Goal: Task Accomplishment & Management: Manage account settings

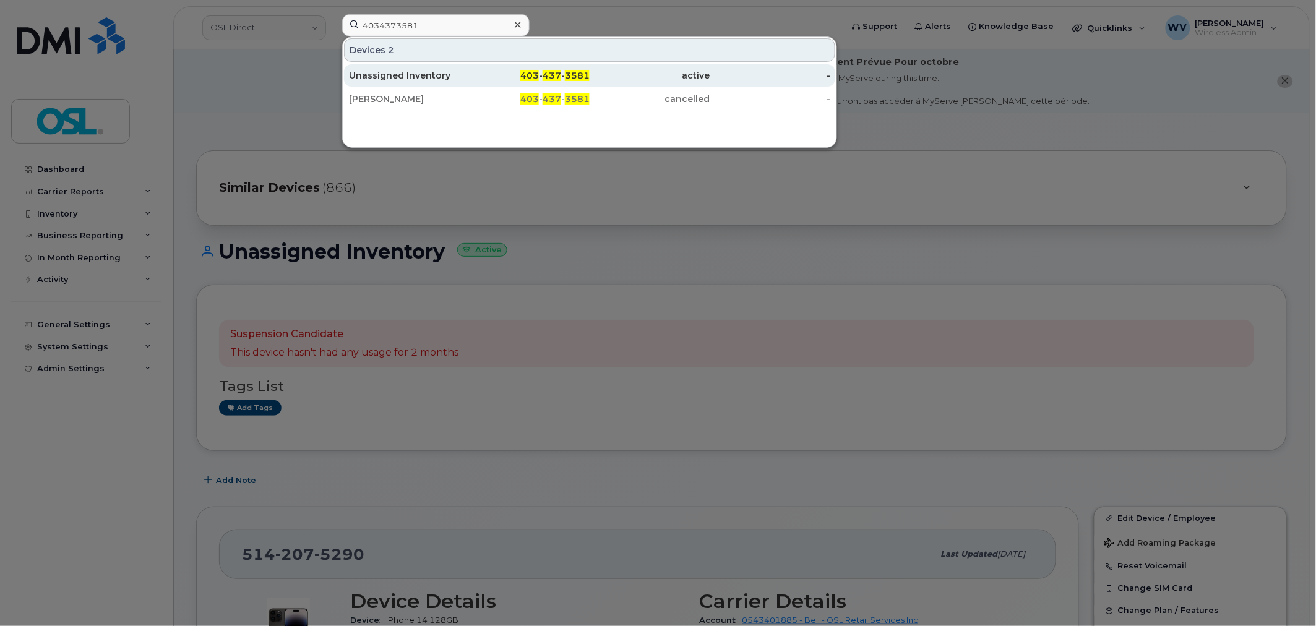
type input "4034373581"
click at [483, 75] on div "403 - 437 - 3581" at bounding box center [530, 75] width 121 height 12
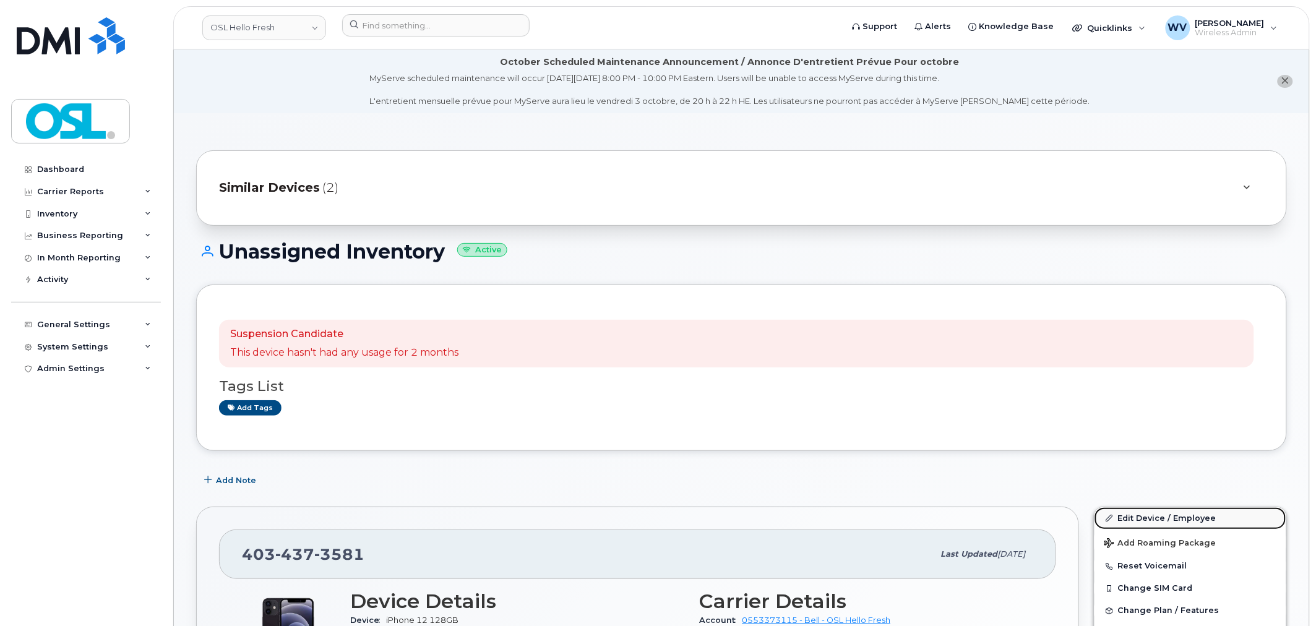
click at [1156, 510] on link "Edit Device / Employee" at bounding box center [1191, 518] width 192 height 22
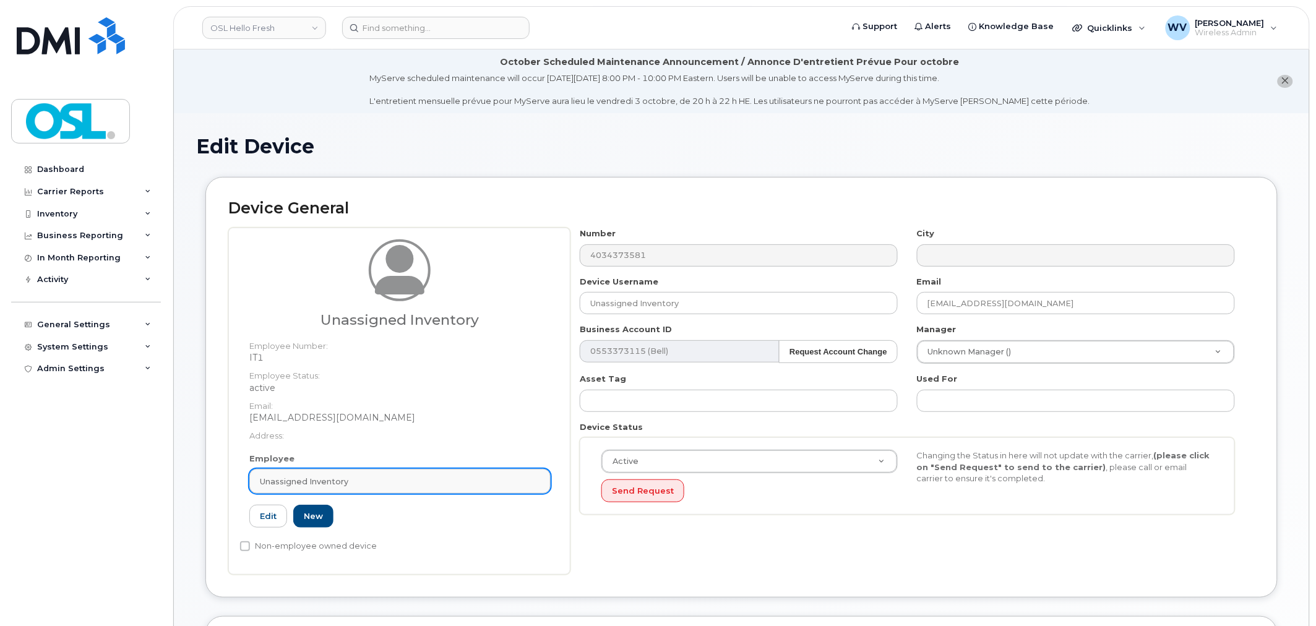
click at [454, 483] on div "Unassigned Inventory" at bounding box center [400, 482] width 280 height 12
paste input "DAVINDER SANDHU"
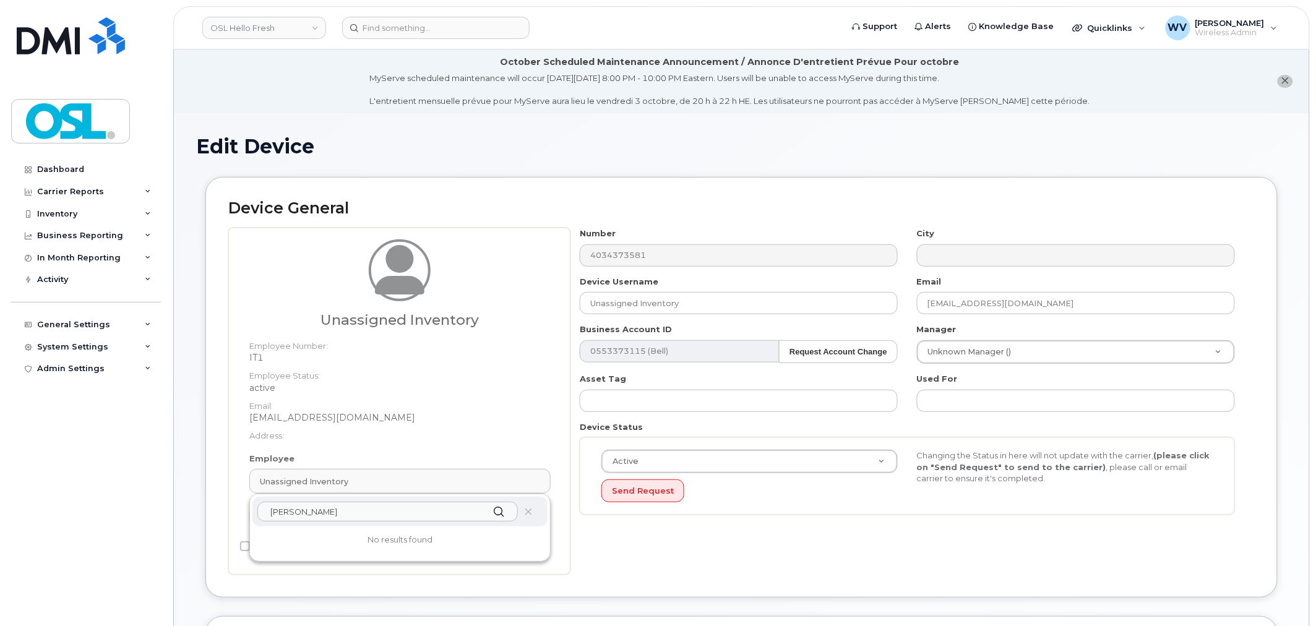
click at [434, 514] on input "DAVINDER SANDHU" at bounding box center [387, 512] width 260 height 20
paste input "DAVINDER"
paste input "text"
type input "D"
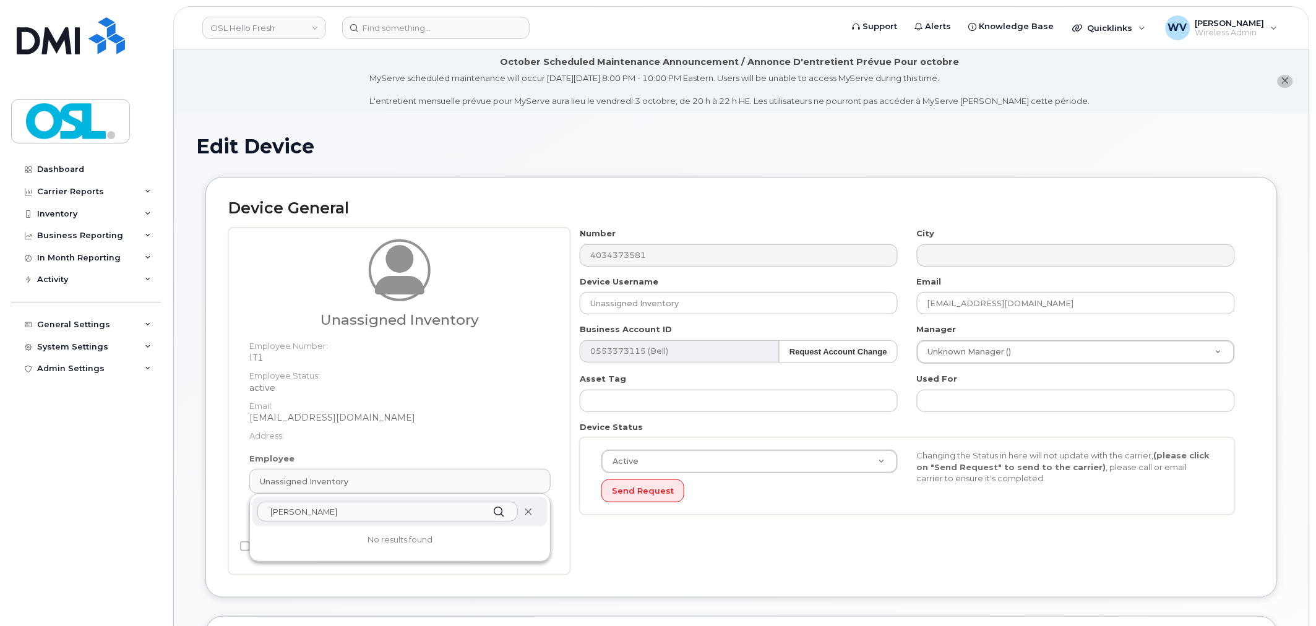
type input "davinder"
click at [531, 517] on span at bounding box center [528, 512] width 10 height 10
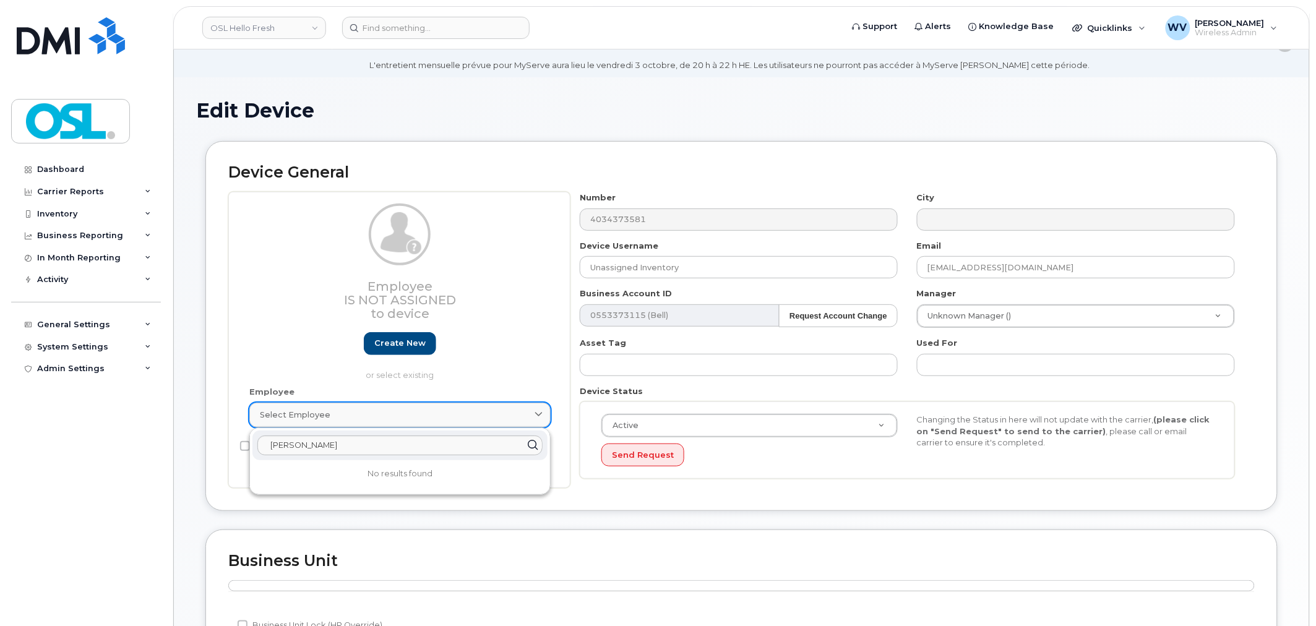
scroll to position [69, 0]
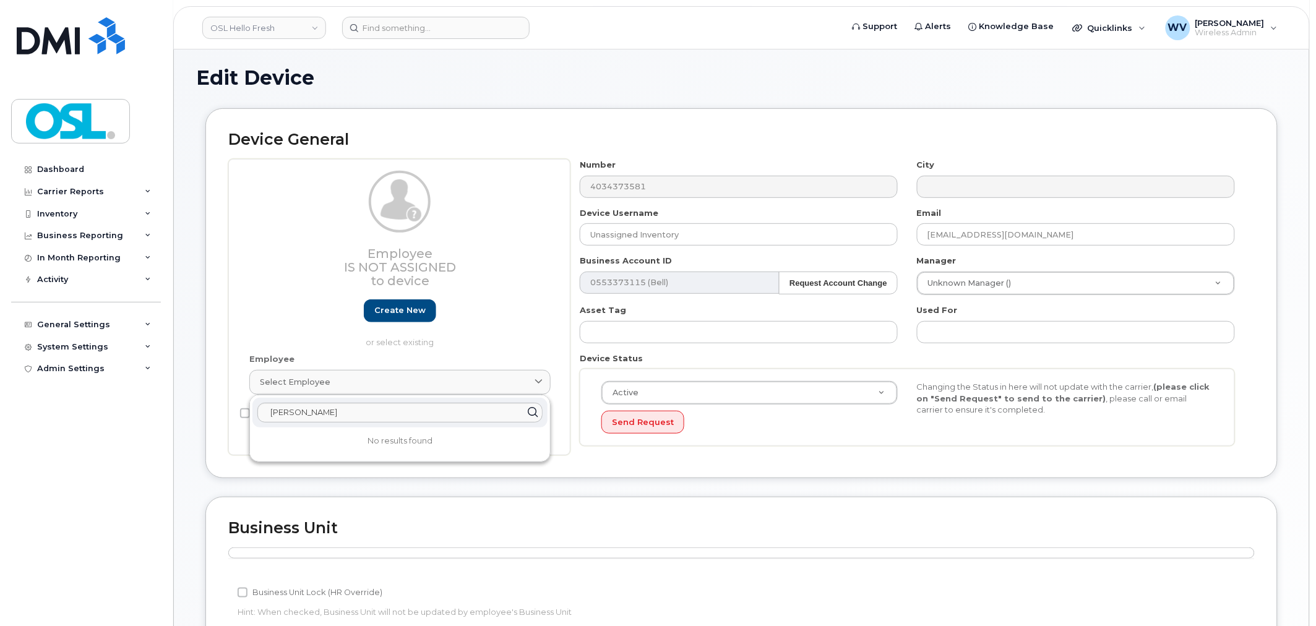
click at [536, 410] on icon at bounding box center [533, 412] width 18 height 18
click at [556, 481] on div "Device General Employee Is not assigned to device Create new or select existing…" at bounding box center [741, 302] width 1091 height 389
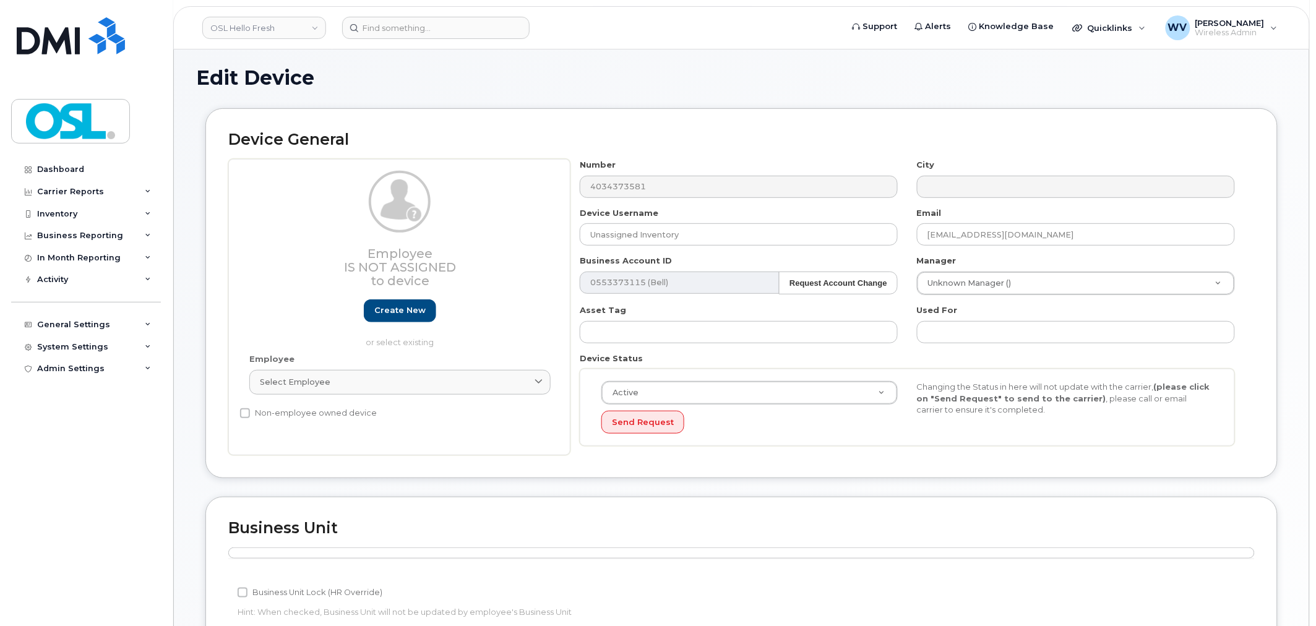
scroll to position [0, 0]
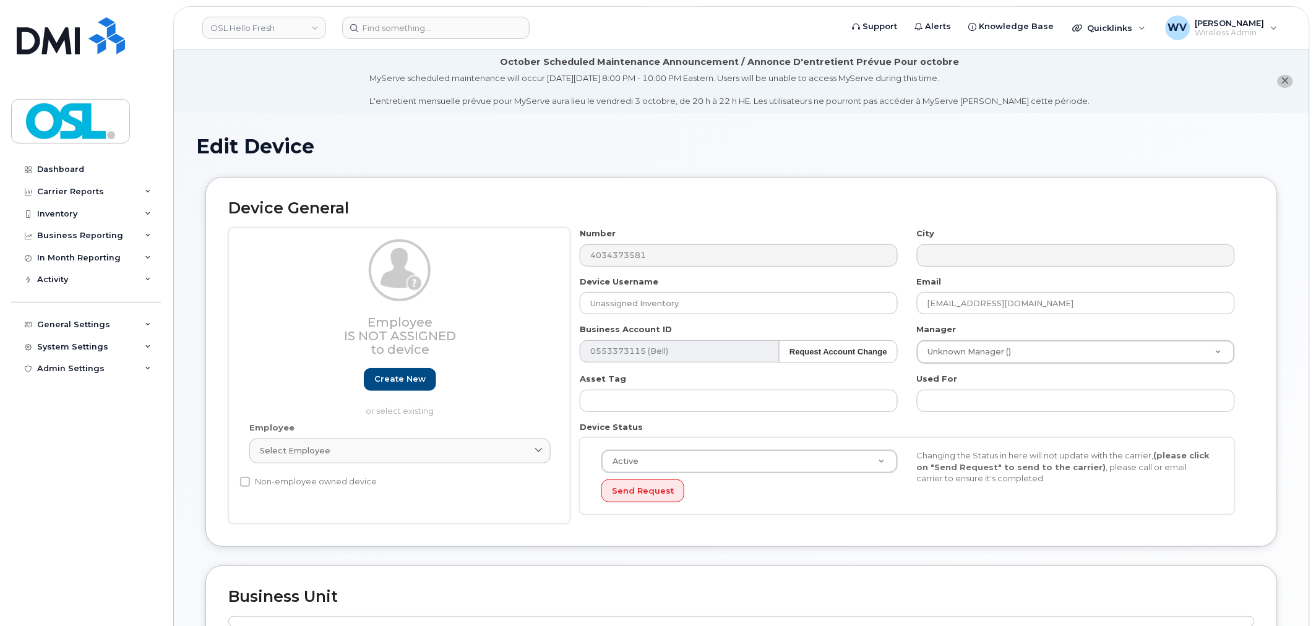
click at [457, 43] on header "OSL Hello Fresh Support Alerts Knowledge Base Quicklinks Suspend / Cancel Devic…" at bounding box center [741, 27] width 1137 height 43
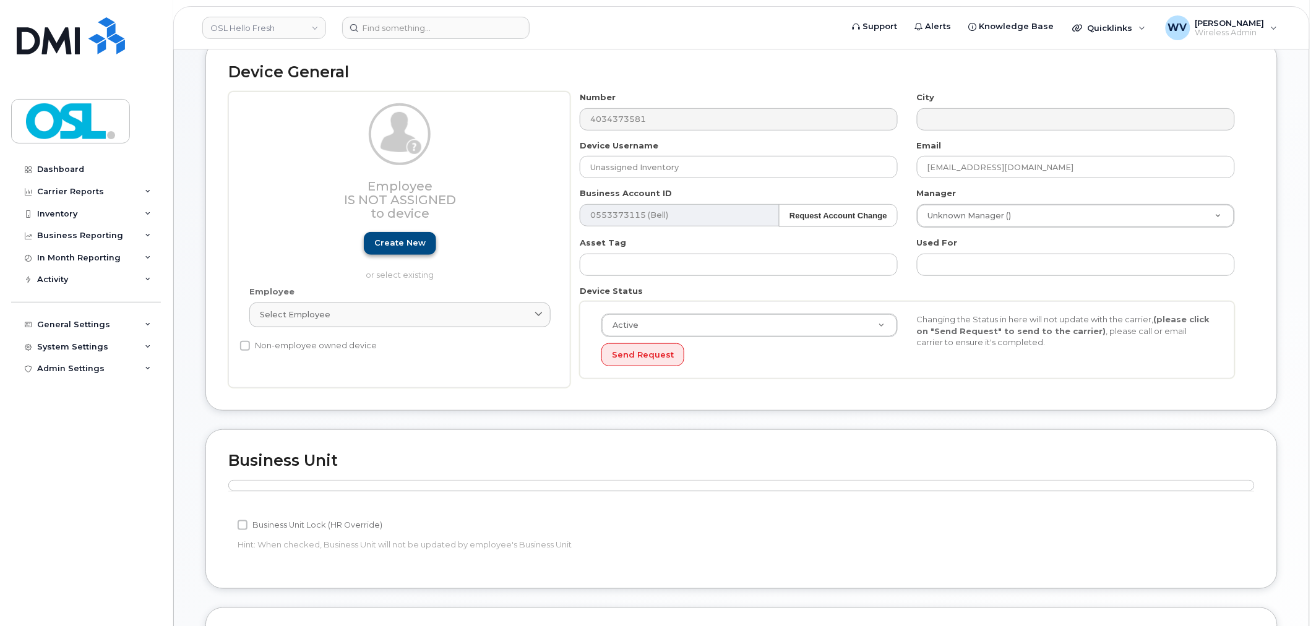
scroll to position [137, 0]
click at [416, 238] on link "Create new" at bounding box center [400, 242] width 72 height 23
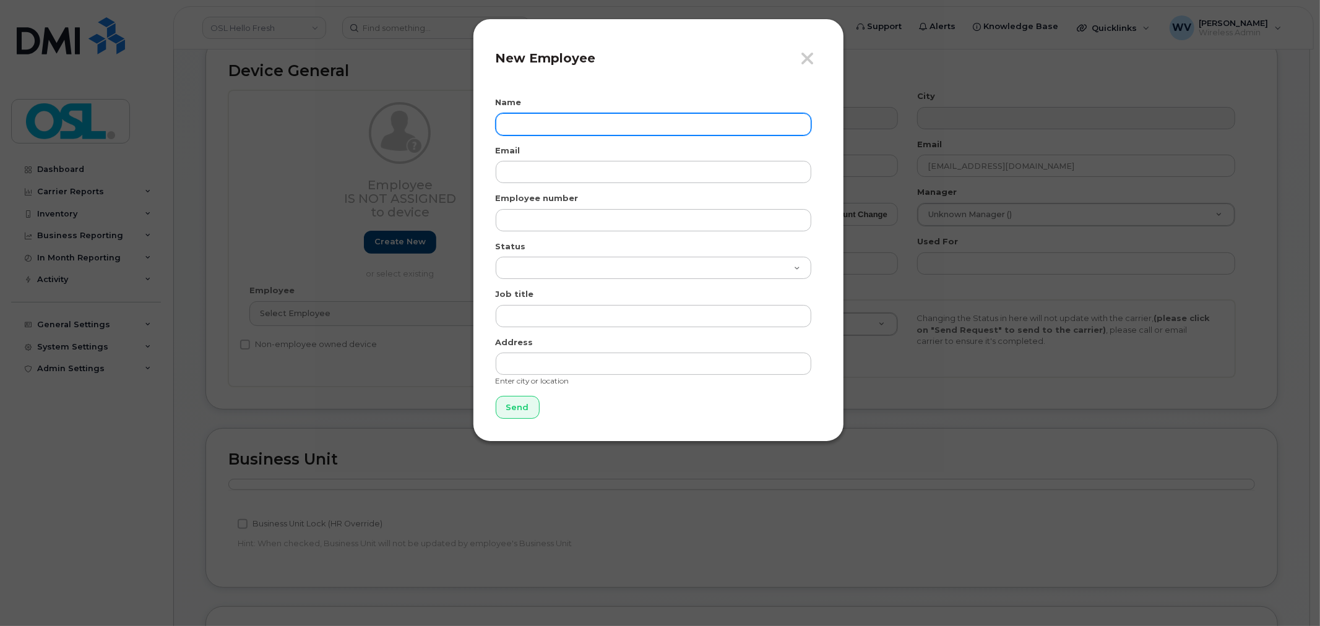
click at [582, 116] on input "text" at bounding box center [654, 124] width 316 height 22
paste input "DAVINDER SANDHU"
type input "DAVINDER SANDHU"
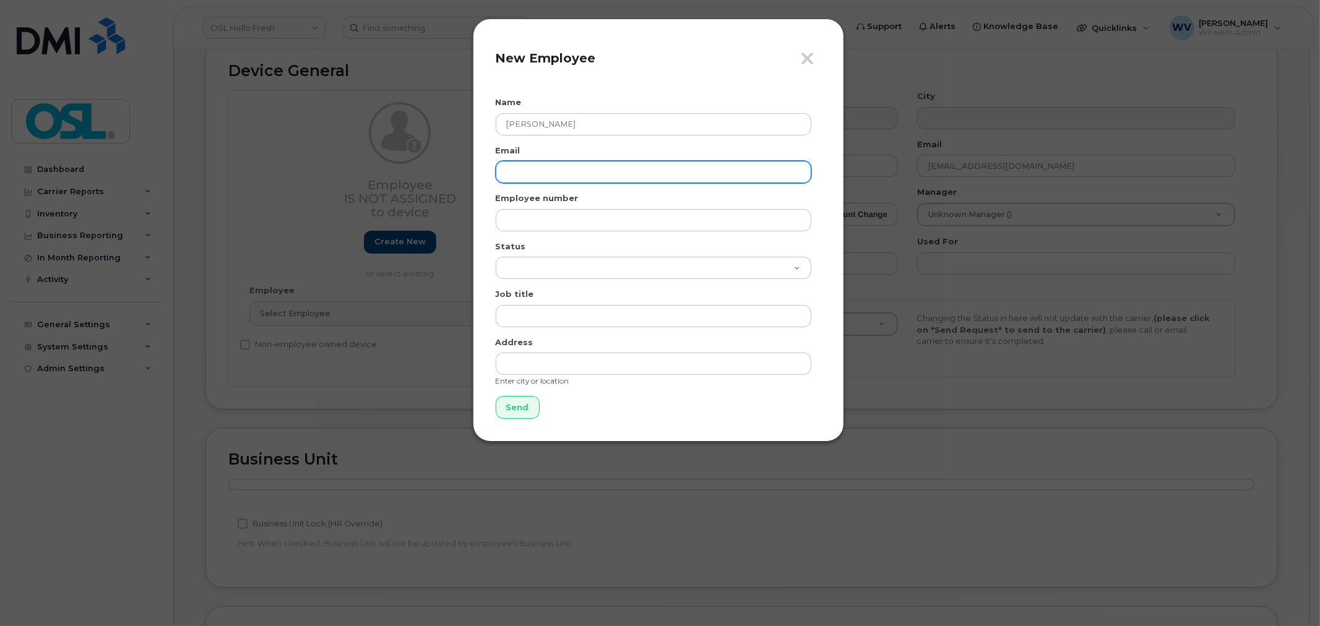
click at [603, 171] on input "email" at bounding box center [654, 172] width 316 height 22
paste input "davinder.sandhu@oslhf.com"
type input "davinder.sandhu@oslhf.com"
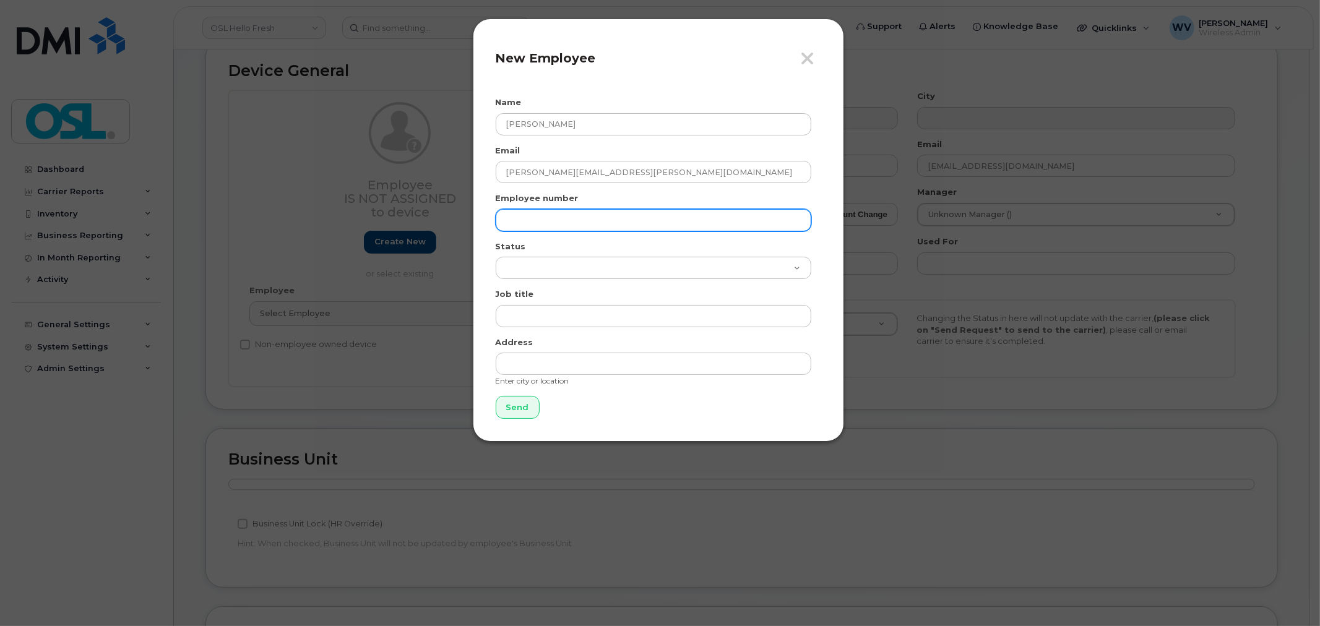
click at [545, 212] on input "text" at bounding box center [654, 220] width 316 height 22
paste input "REKA000141577"
type input "REKA000141577"
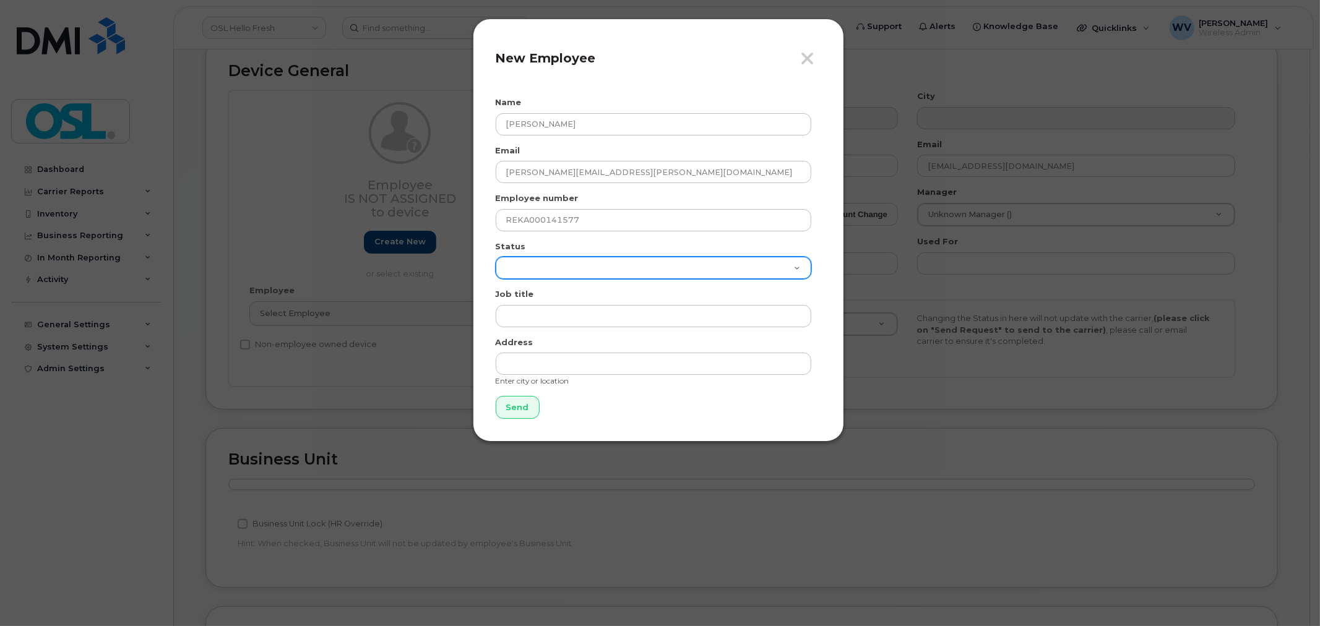
click at [551, 273] on select "Active On-Leave Long Term Short Term Maternity Leave Temp Layoff Inactive" at bounding box center [654, 268] width 316 height 22
select select "active"
click at [496, 257] on select "Active On-Leave Long Term Short Term Maternity Leave Temp Layoff Inactive" at bounding box center [654, 268] width 316 height 22
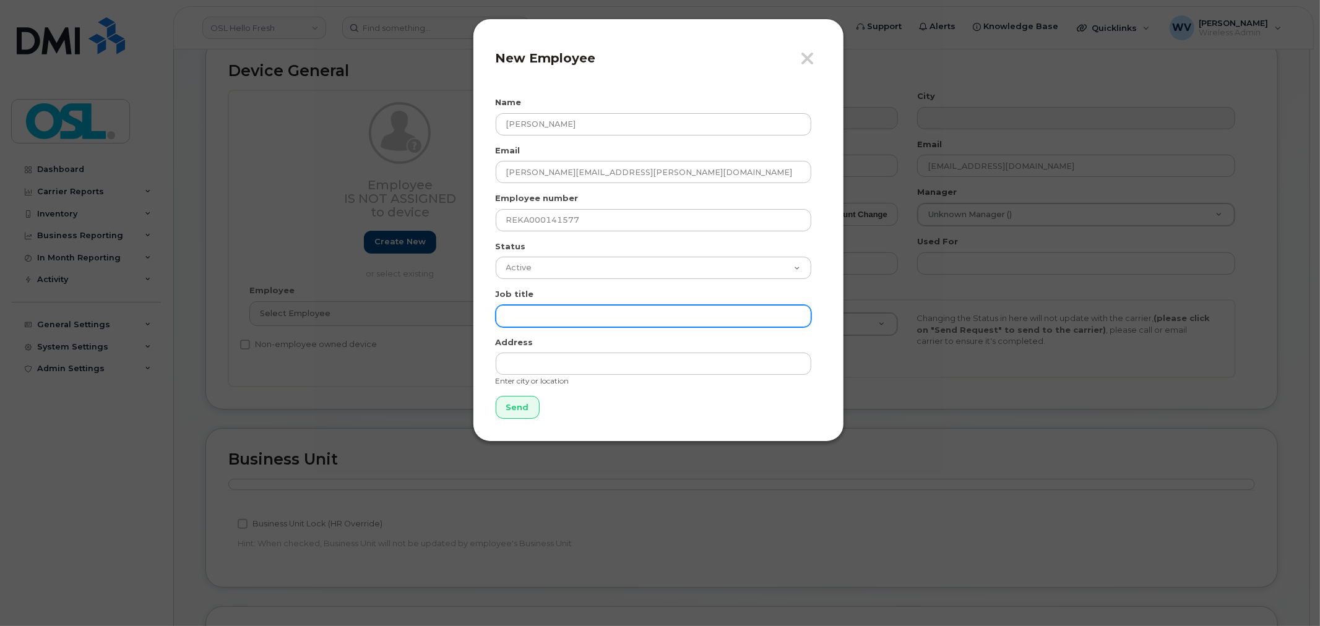
click at [548, 308] on input "text" at bounding box center [654, 316] width 316 height 22
paste input "Team Lead"
type input "Team Lead - HF"
click at [583, 351] on div "Address Enter city or location" at bounding box center [658, 362] width 325 height 50
click at [514, 401] on input "Send" at bounding box center [518, 407] width 44 height 23
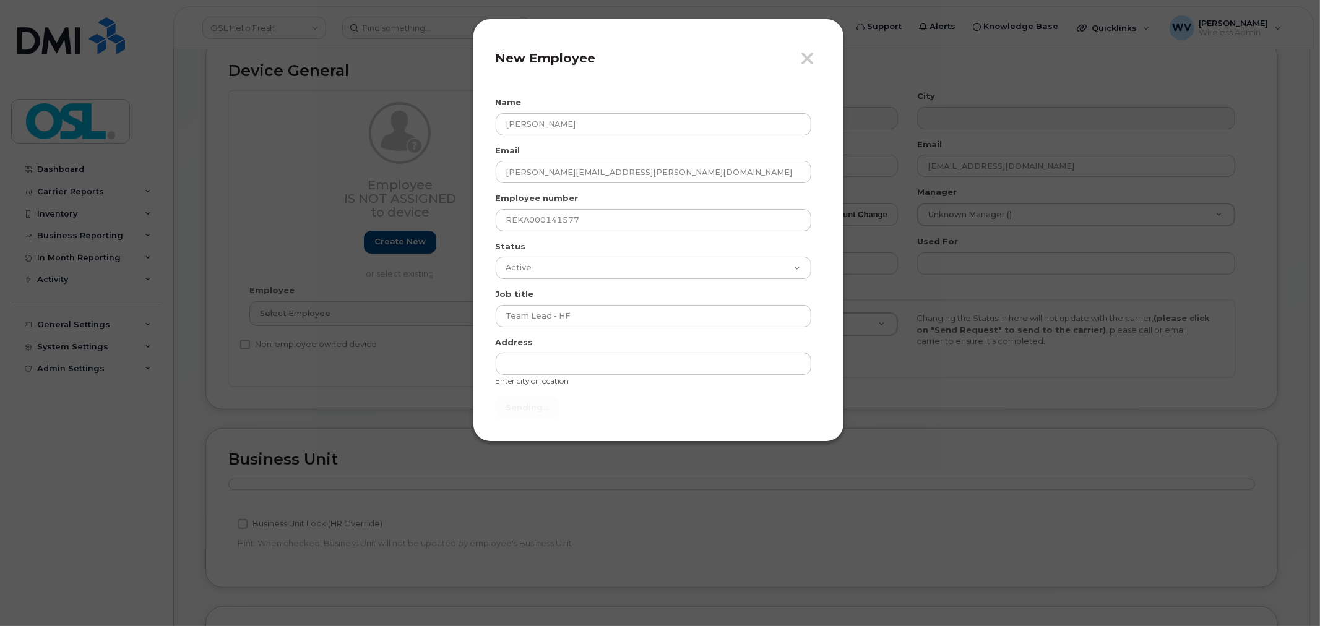
type input "Send"
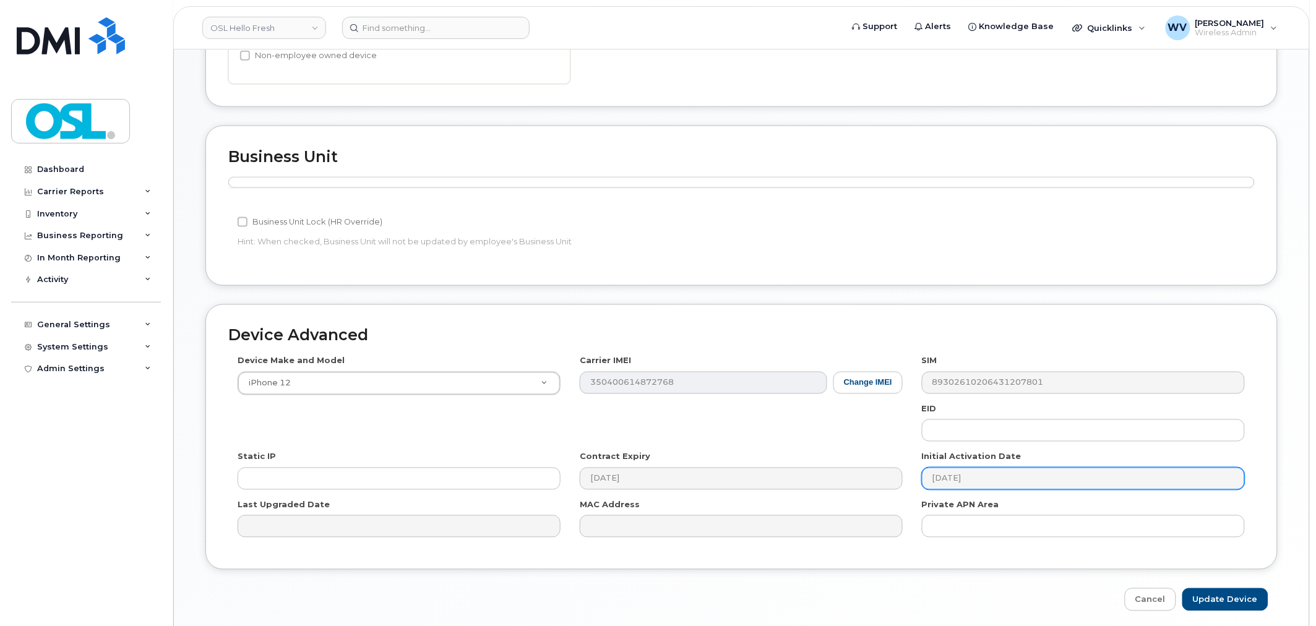
scroll to position [553, 0]
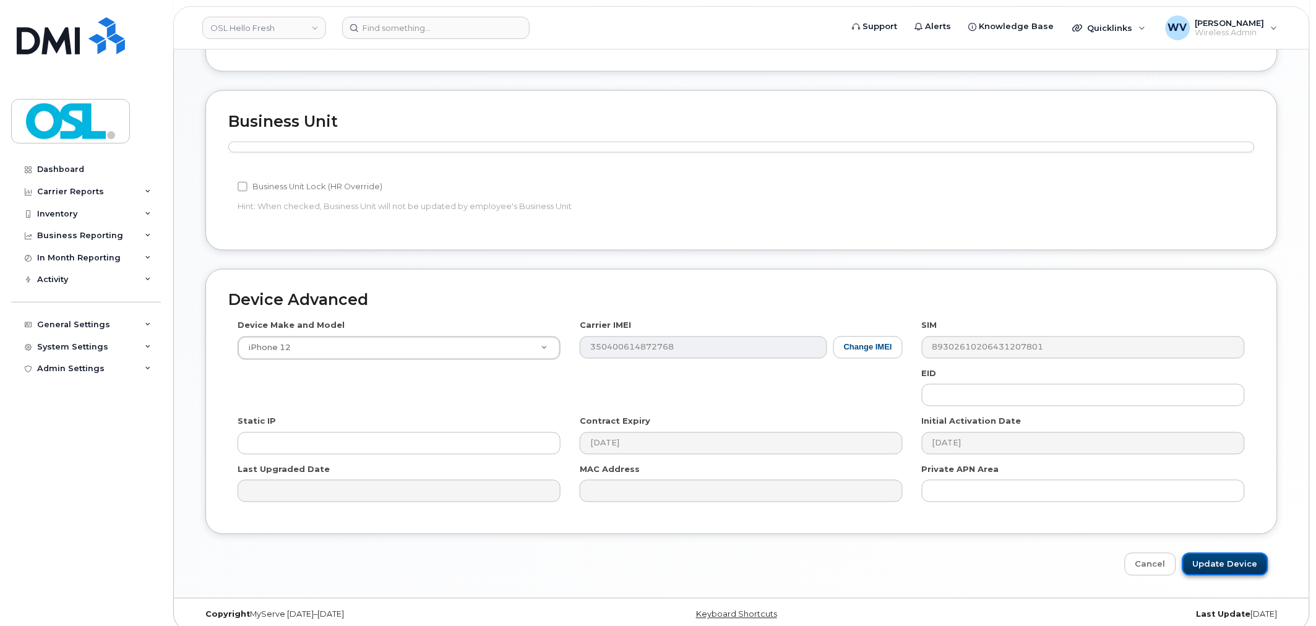
drag, startPoint x: 1225, startPoint y: 553, endPoint x: 1226, endPoint y: 561, distance: 8.8
click at [1226, 553] on input "Update Device" at bounding box center [1225, 564] width 86 height 23
type input "Saving..."
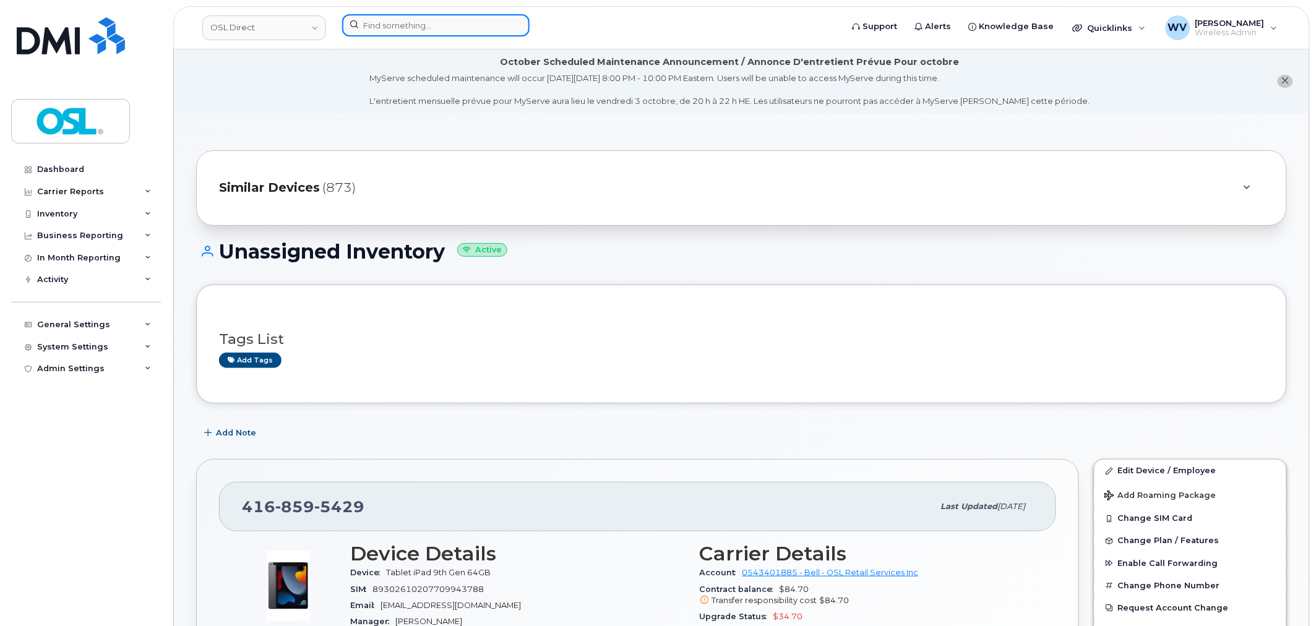
click at [460, 34] on input at bounding box center [435, 25] width 187 height 22
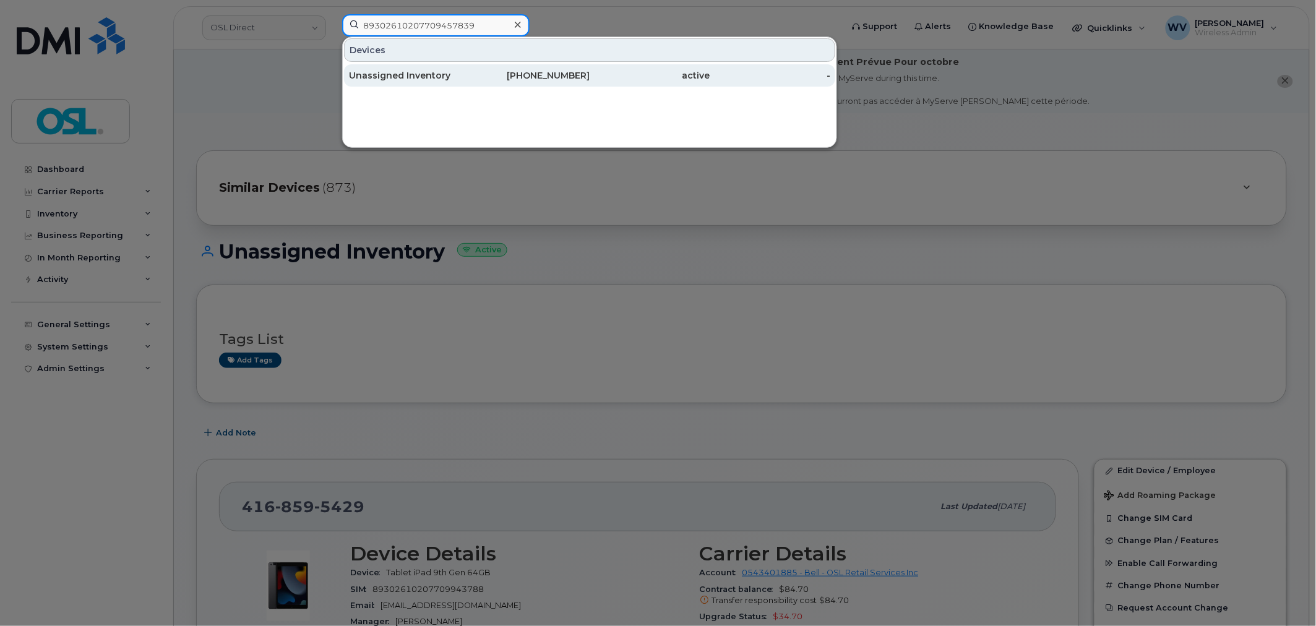
type input "89302610207709457839"
click at [512, 66] on div "437-432-6343" at bounding box center [530, 75] width 121 height 22
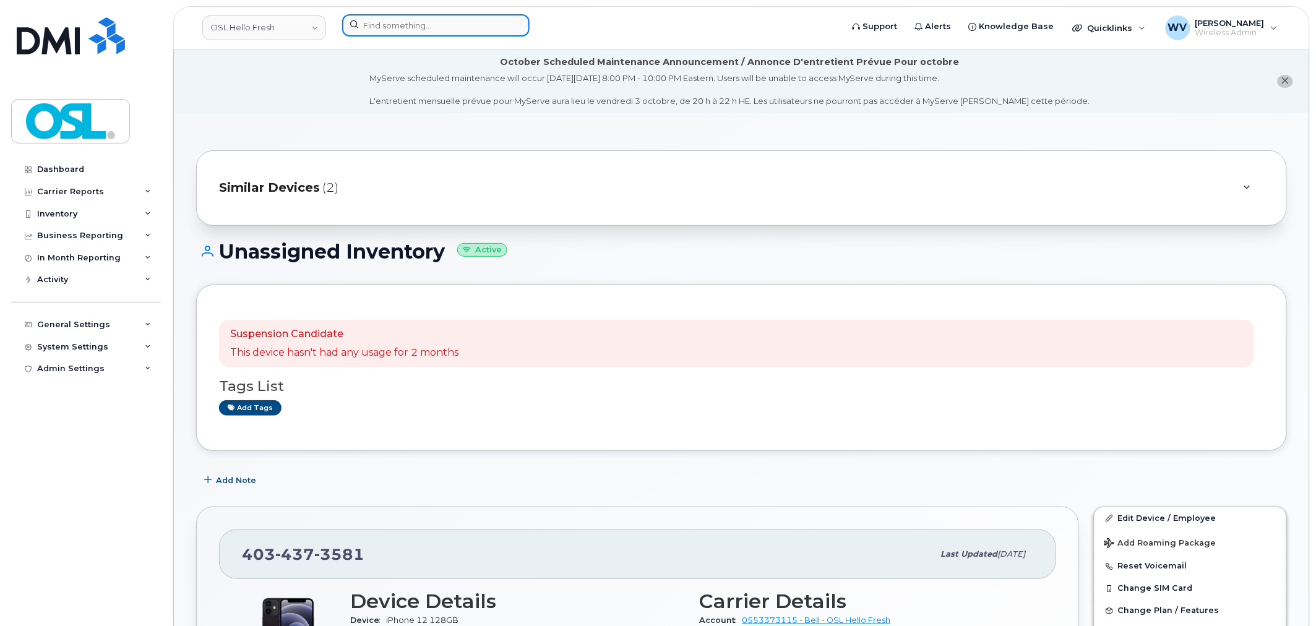
click at [455, 35] on input at bounding box center [435, 25] width 187 height 22
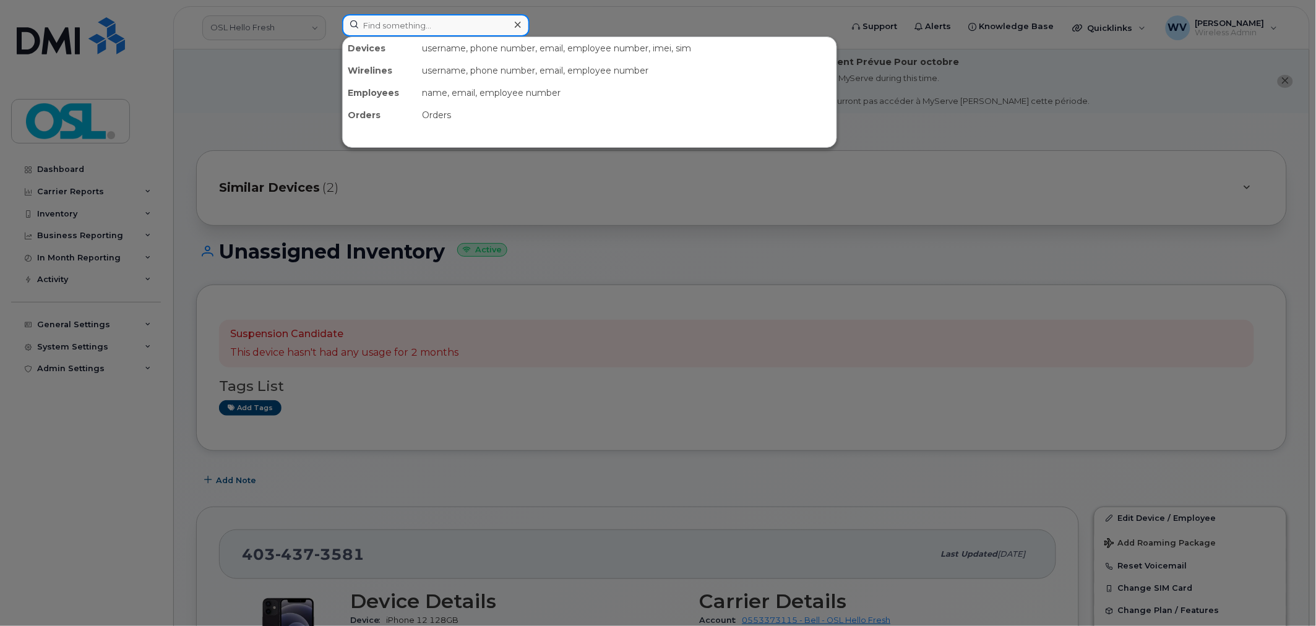
paste input "4165257439"
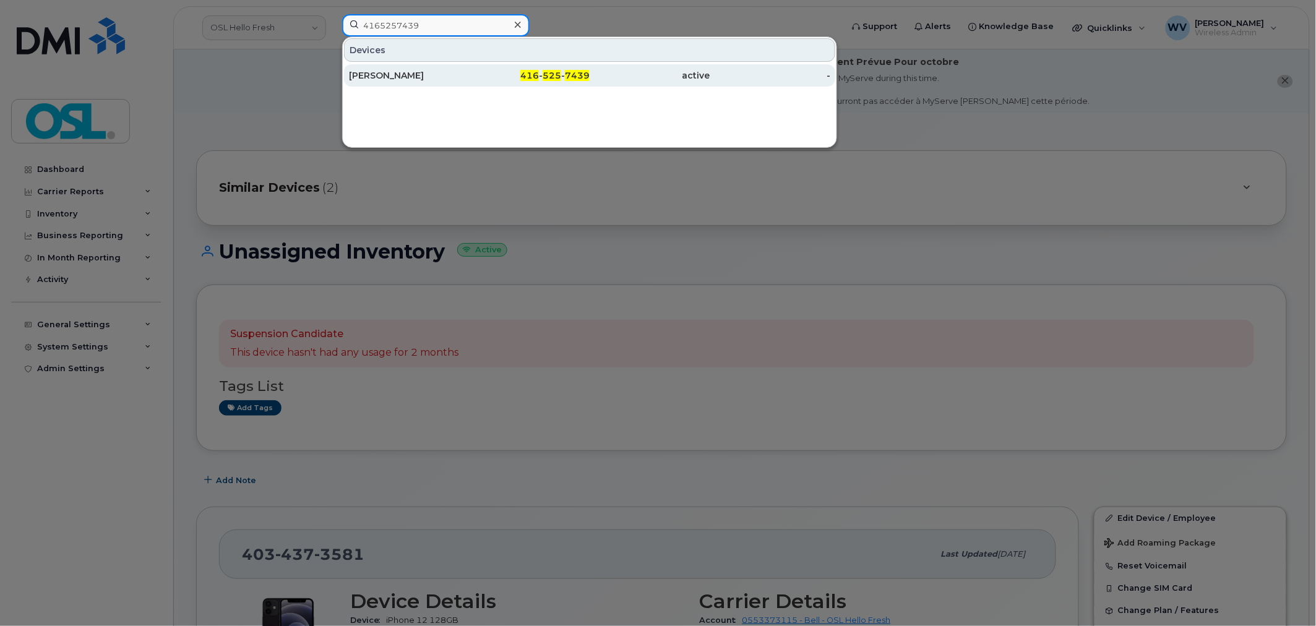
type input "4165257439"
click at [554, 76] on span "525" at bounding box center [552, 75] width 19 height 11
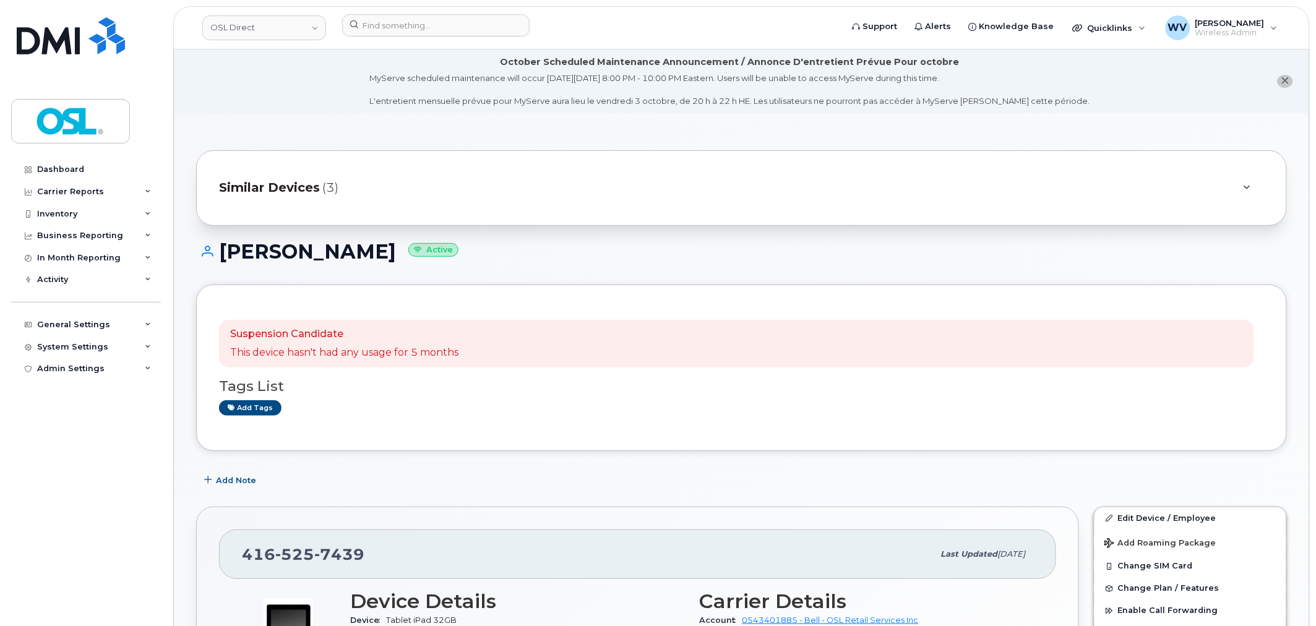
click at [345, 246] on h1 "Gurinder Sarwara Active" at bounding box center [741, 252] width 1091 height 22
click at [276, 246] on h1 "Gurinder Sarwara Active" at bounding box center [741, 252] width 1091 height 22
copy h1 "[PERSON_NAME]"
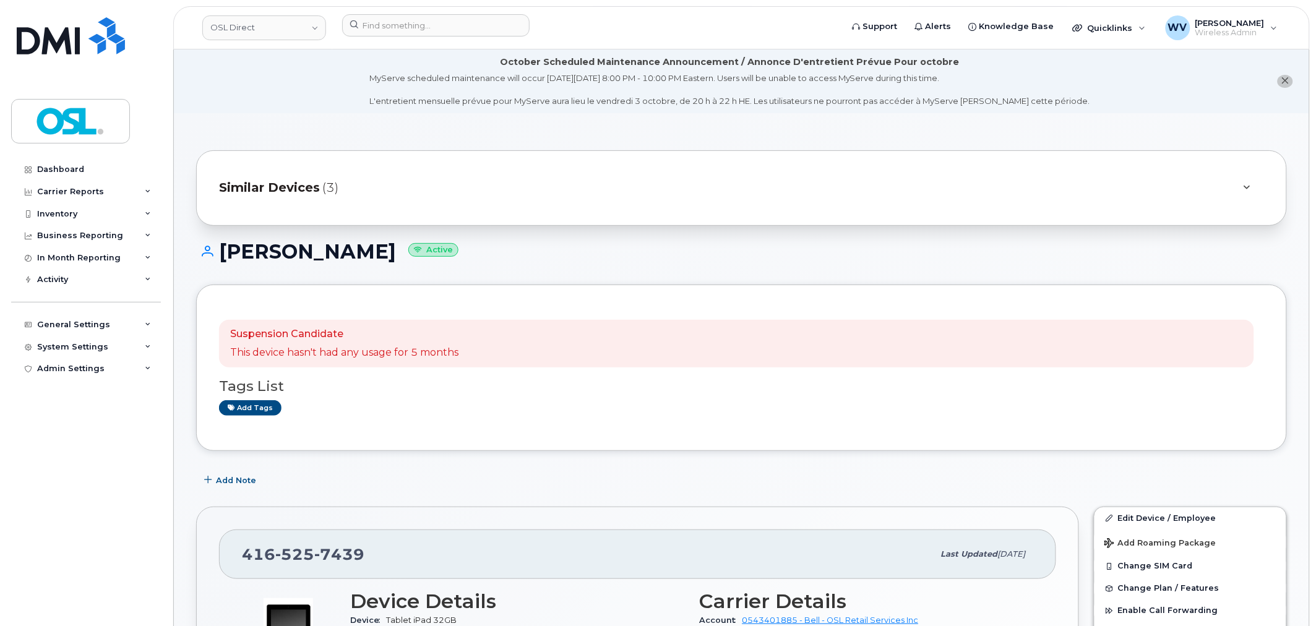
click at [403, 6] on div "OSL Direct Support Alerts Knowledge Base Quicklinks Suspend / Cancel Device Cha…" at bounding box center [741, 27] width 1137 height 43
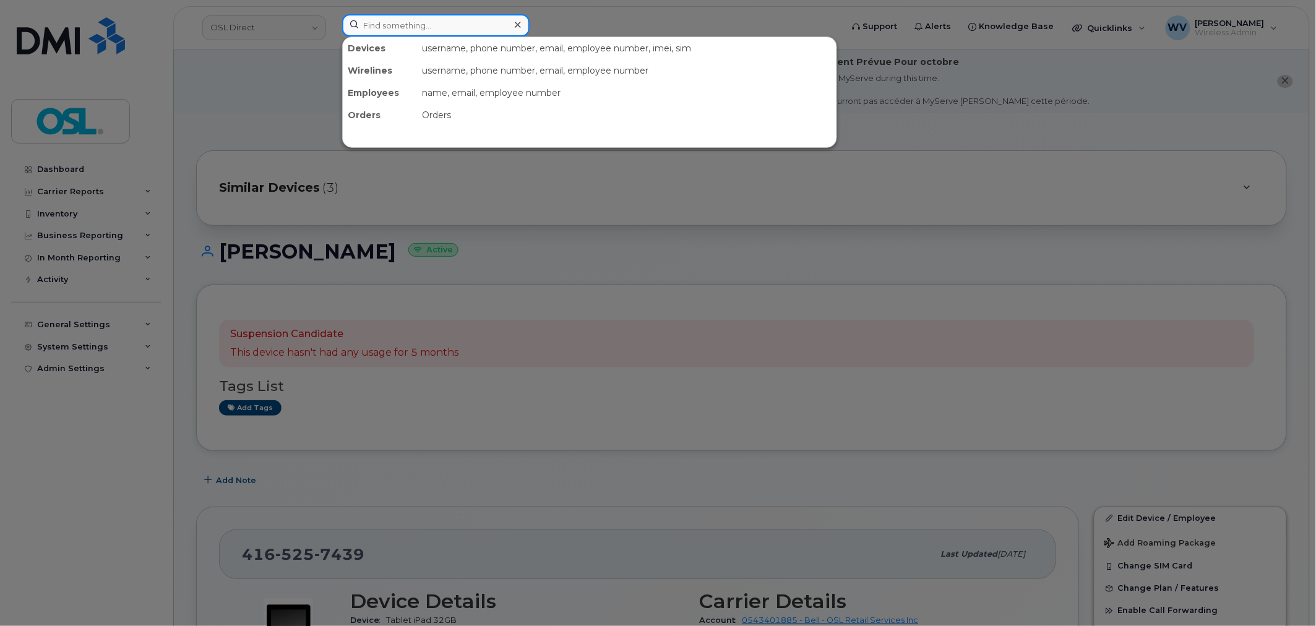
click at [407, 20] on input at bounding box center [435, 25] width 187 height 22
paste input "[PERSON_NAME]"
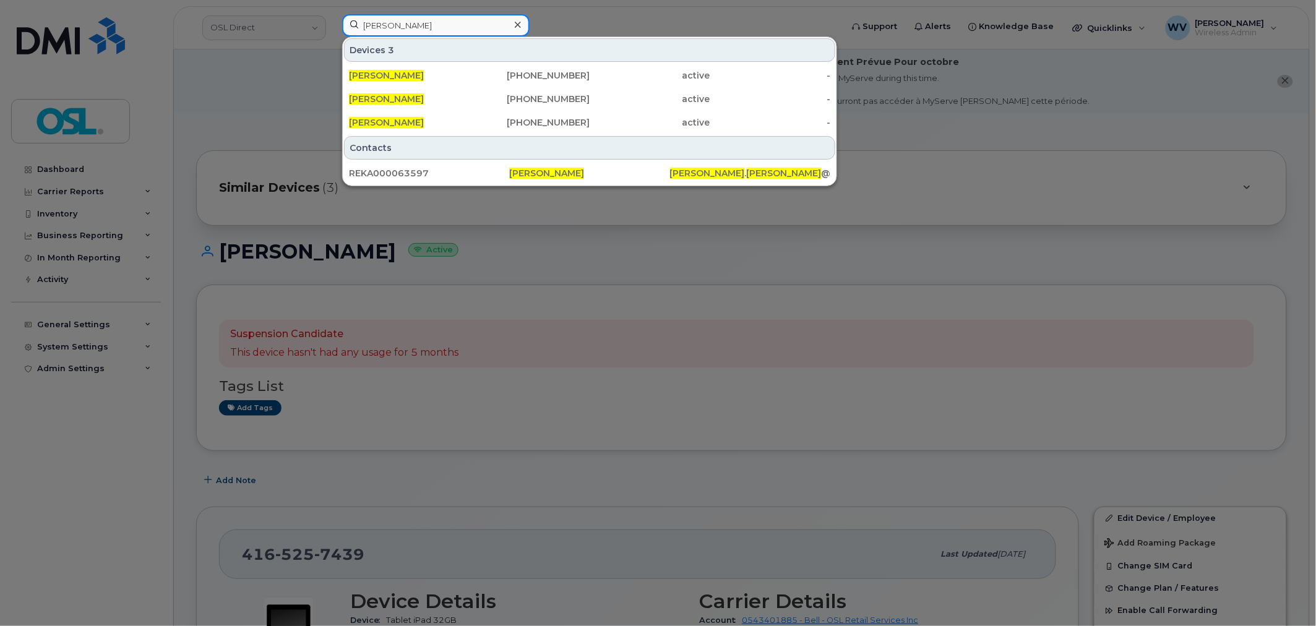
type input "[PERSON_NAME]"
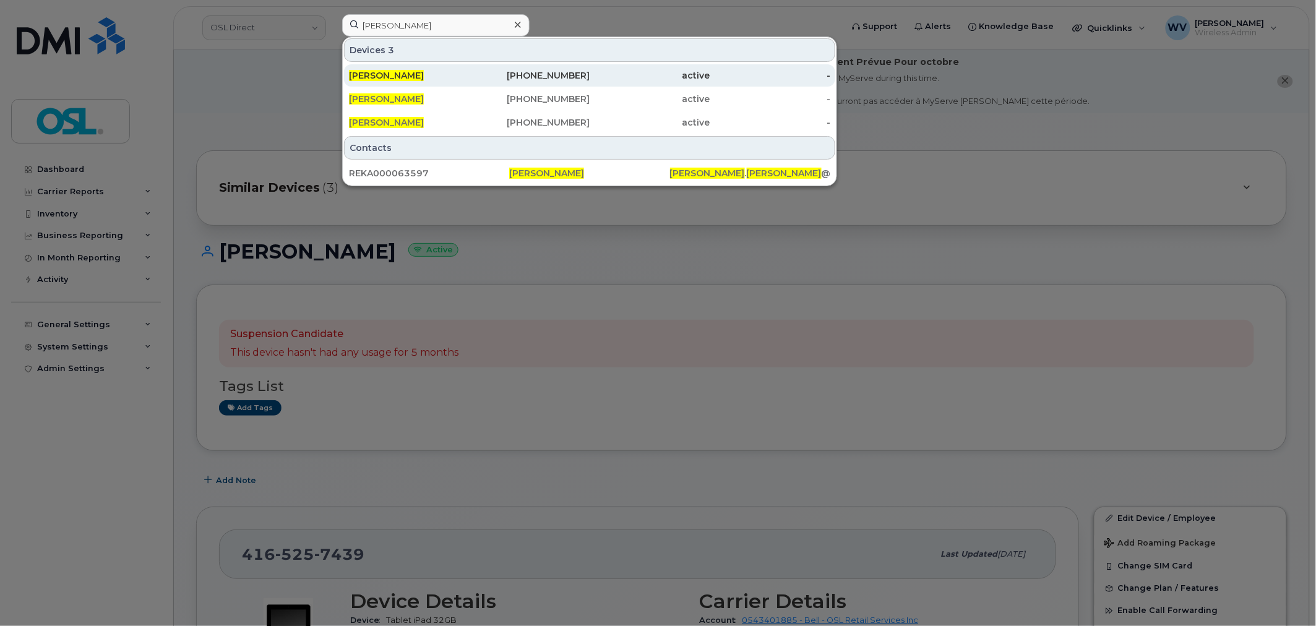
click at [587, 75] on div "416-525-7439" at bounding box center [530, 75] width 121 height 12
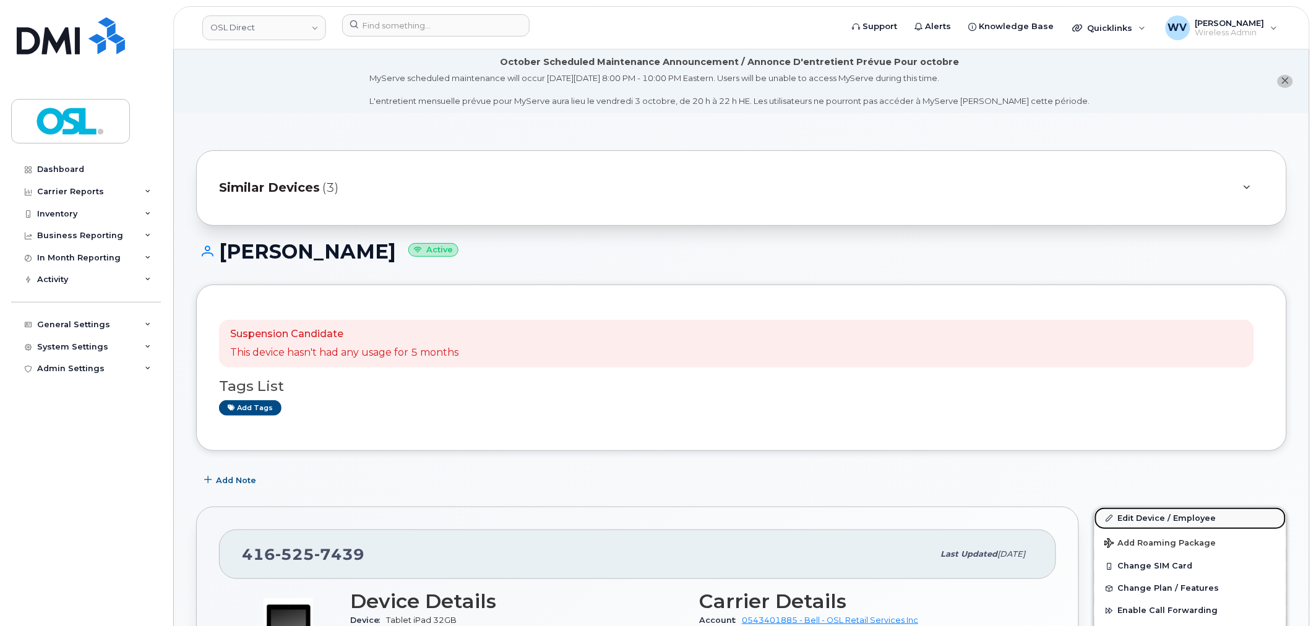
click at [1135, 512] on link "Edit Device / Employee" at bounding box center [1191, 518] width 192 height 22
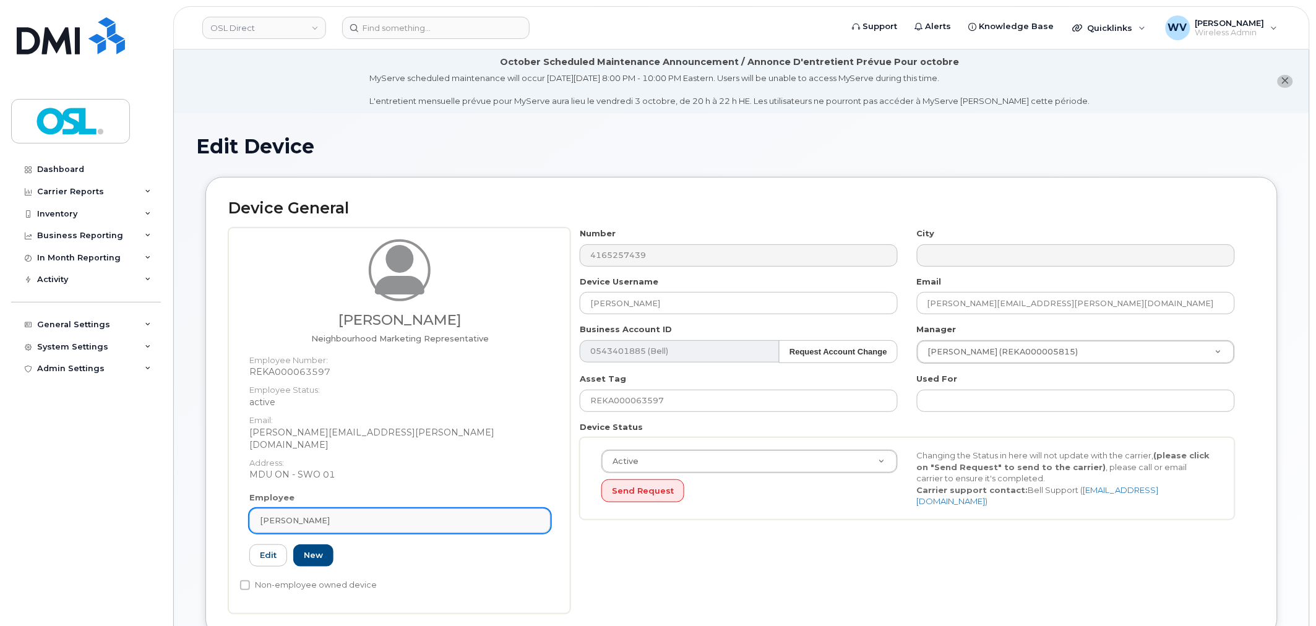
click at [356, 517] on link "Gurinder Sarwara" at bounding box center [399, 521] width 301 height 25
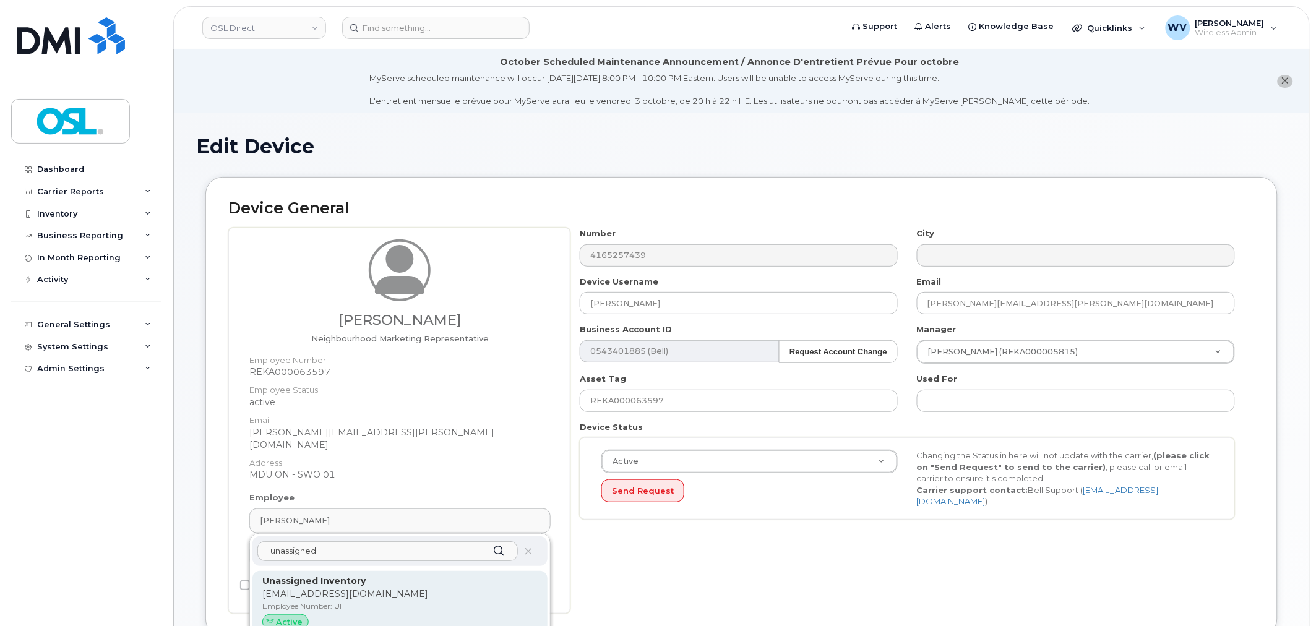
type input "unassigned"
click at [347, 575] on strong "Unassigned Inventory" at bounding box center [313, 580] width 103 height 11
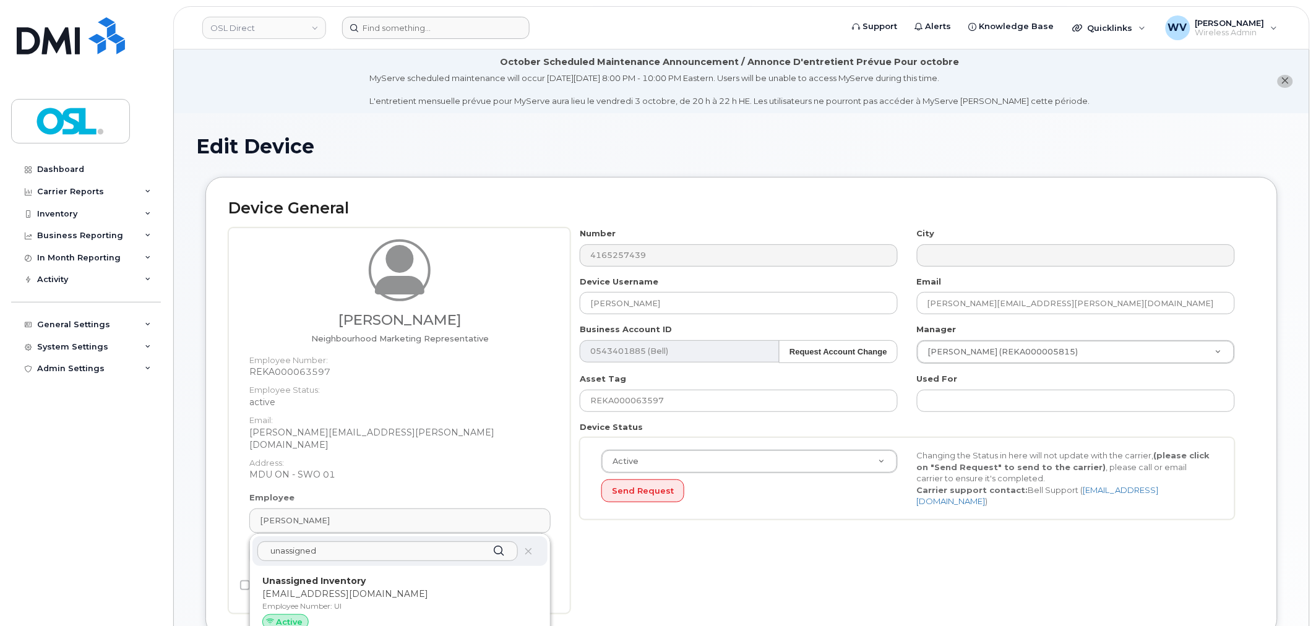
type input "UI"
type input "Unassigned Inventory"
type input "support@osldirect.com"
type input "4724252"
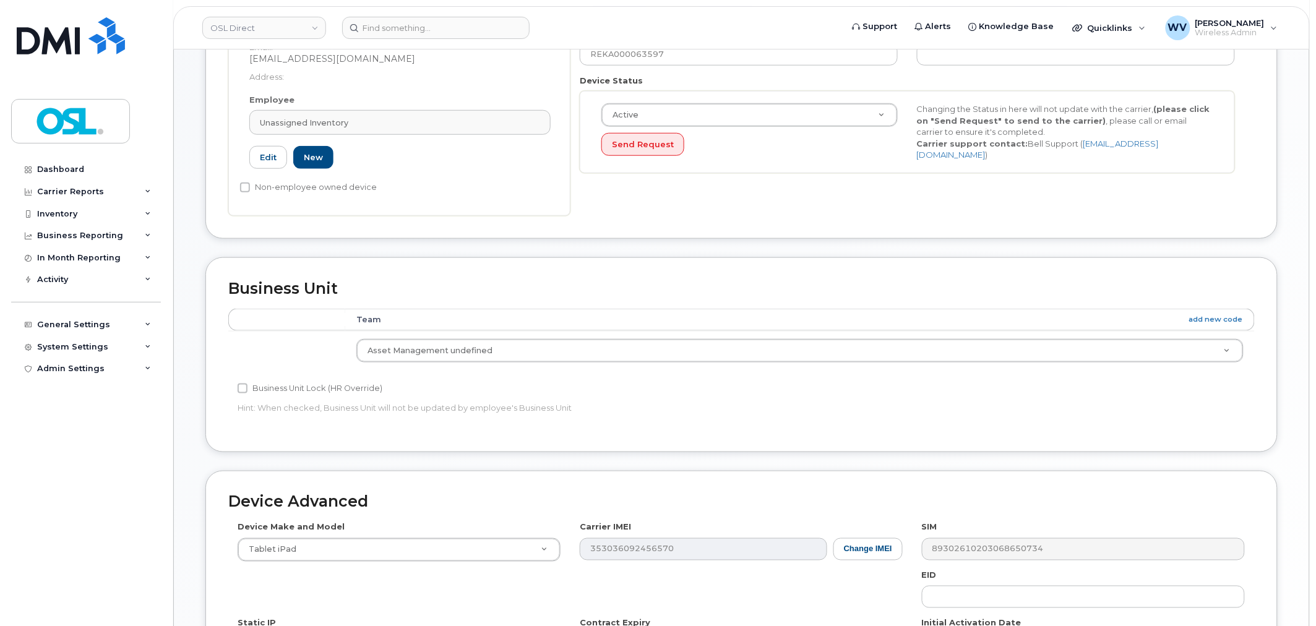
scroll to position [561, 0]
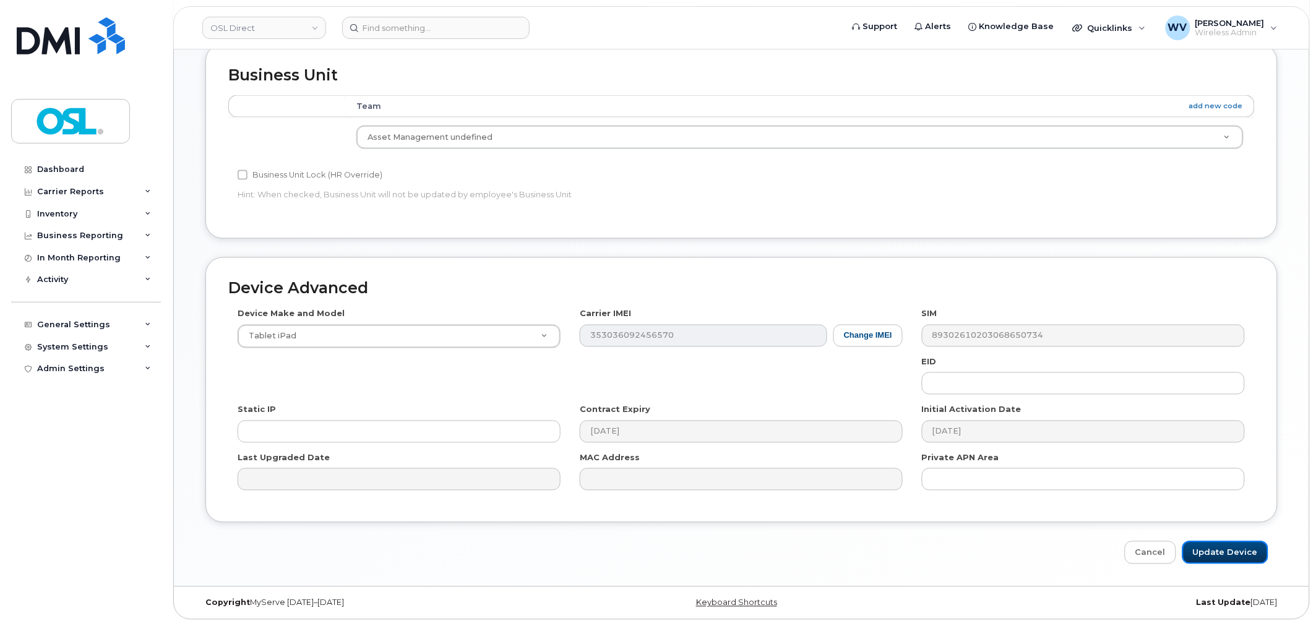
click at [1228, 554] on input "Update Device" at bounding box center [1225, 552] width 86 height 23
type input "Saving..."
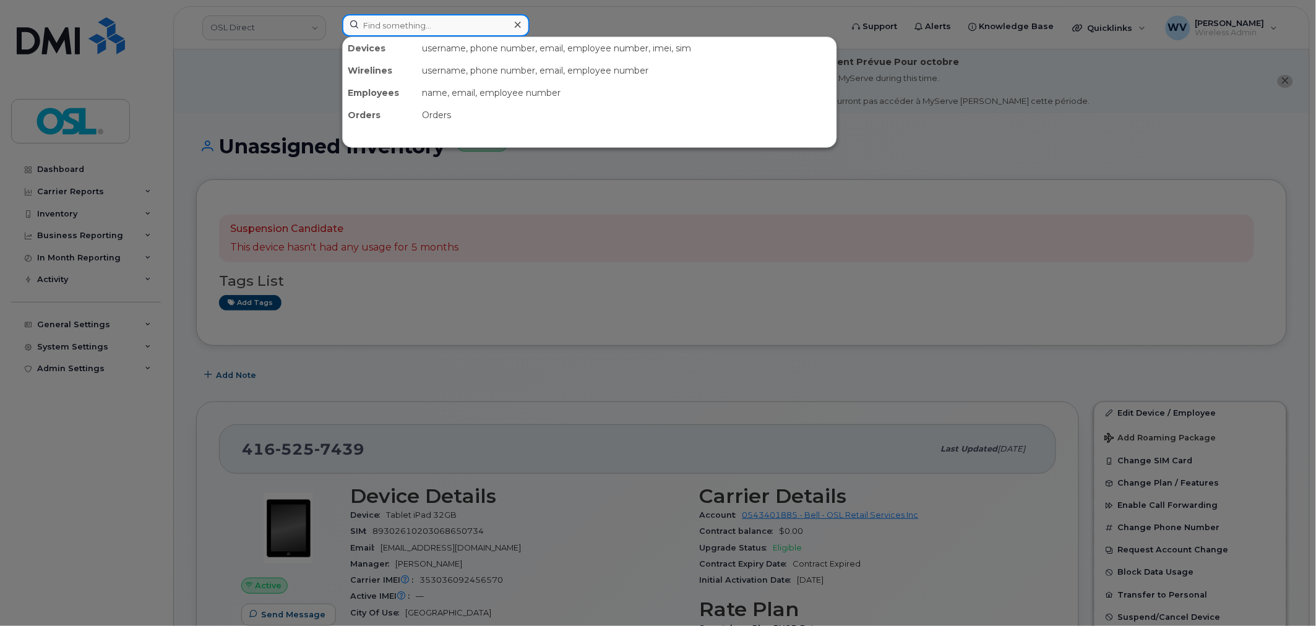
click at [418, 26] on input at bounding box center [435, 25] width 187 height 22
paste input "6472229658"
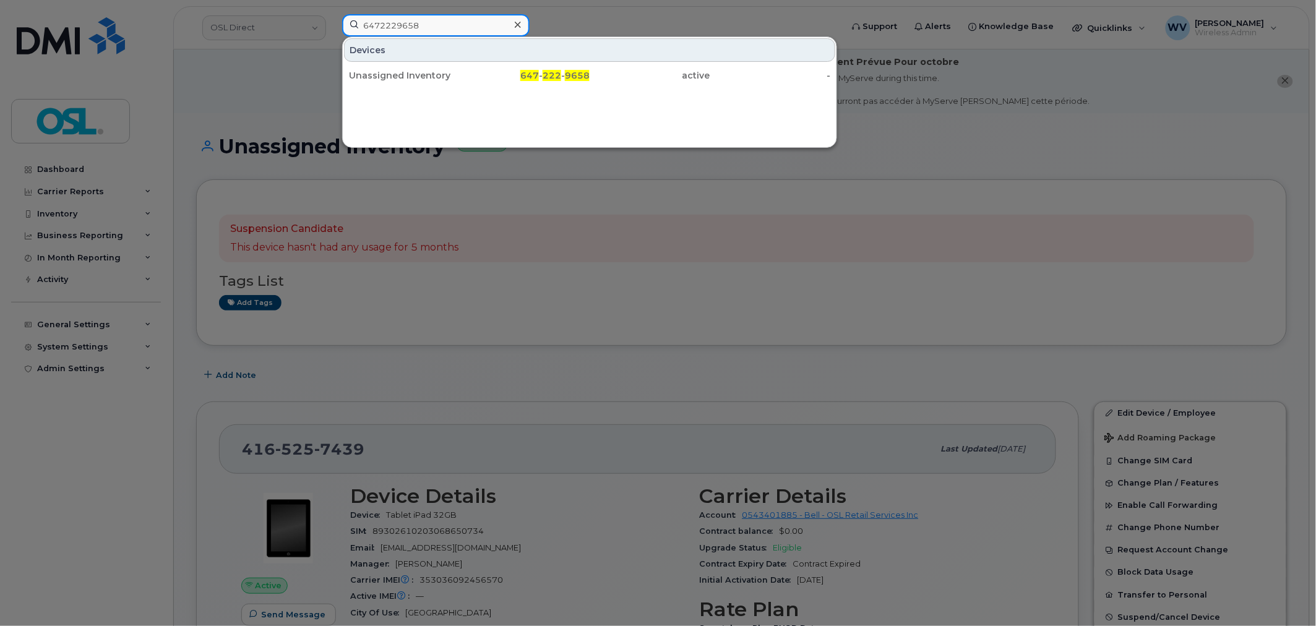
click at [463, 32] on input "6472229658" at bounding box center [435, 25] width 187 height 22
paste input "4167703531"
type input "4167703531"
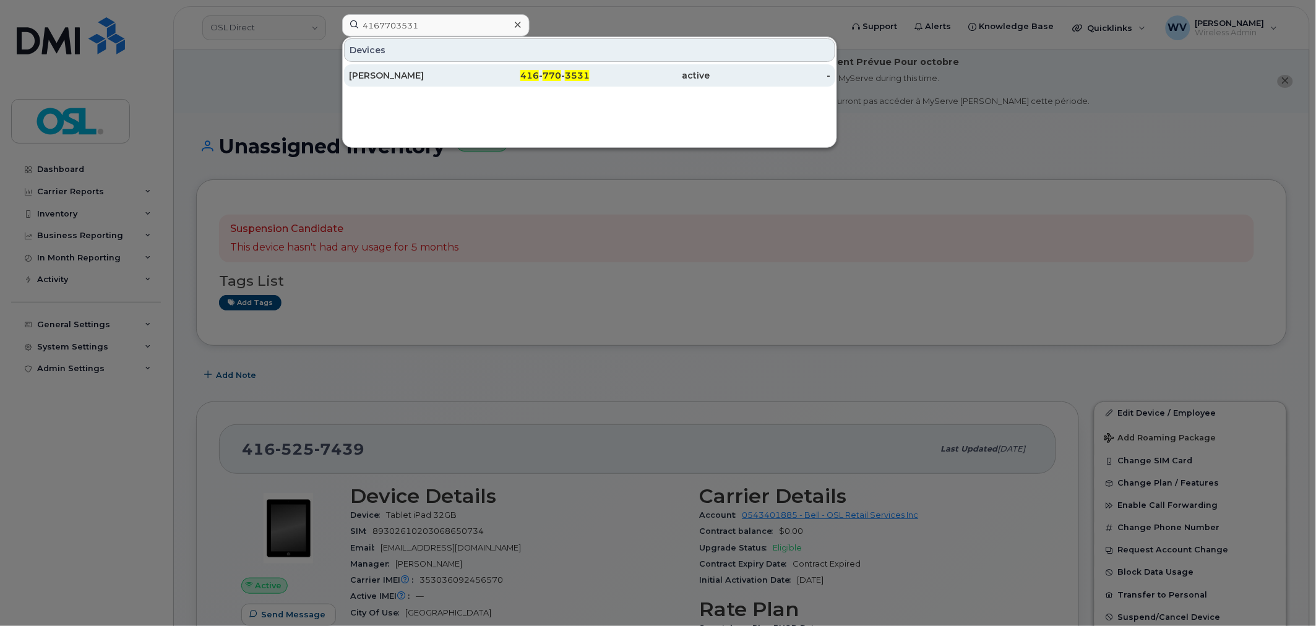
click at [411, 75] on div "François Pauzé" at bounding box center [409, 75] width 121 height 12
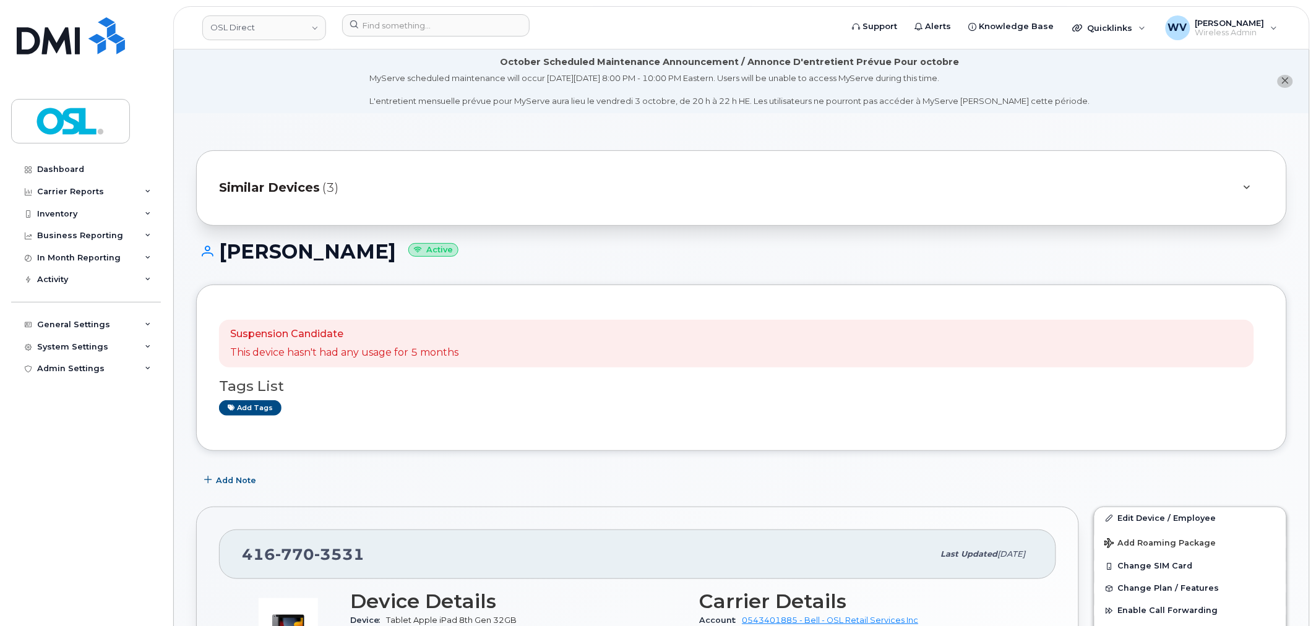
scroll to position [69, 0]
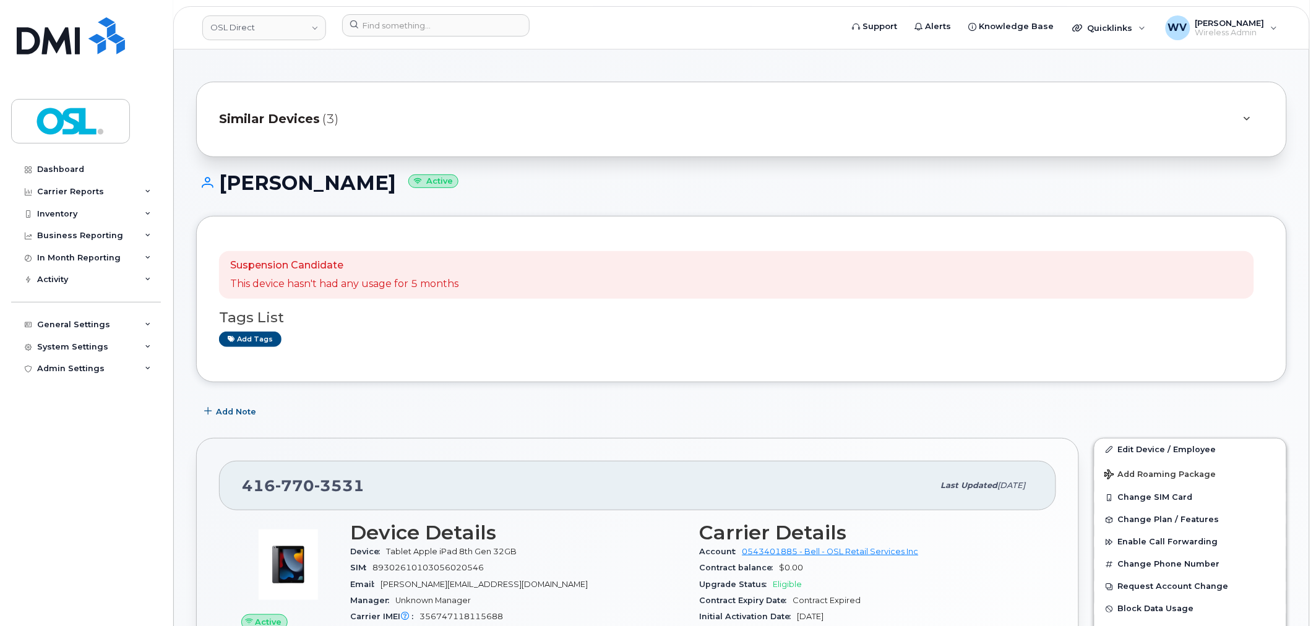
click at [308, 468] on div "[PHONE_NUMBER] Last updated [DATE]" at bounding box center [637, 486] width 837 height 50
click at [340, 193] on h1 "[PERSON_NAME] Active" at bounding box center [741, 183] width 1091 height 22
click at [275, 193] on h1 "[PERSON_NAME] Active" at bounding box center [741, 183] width 1091 height 22
copy h1 "[PERSON_NAME]"
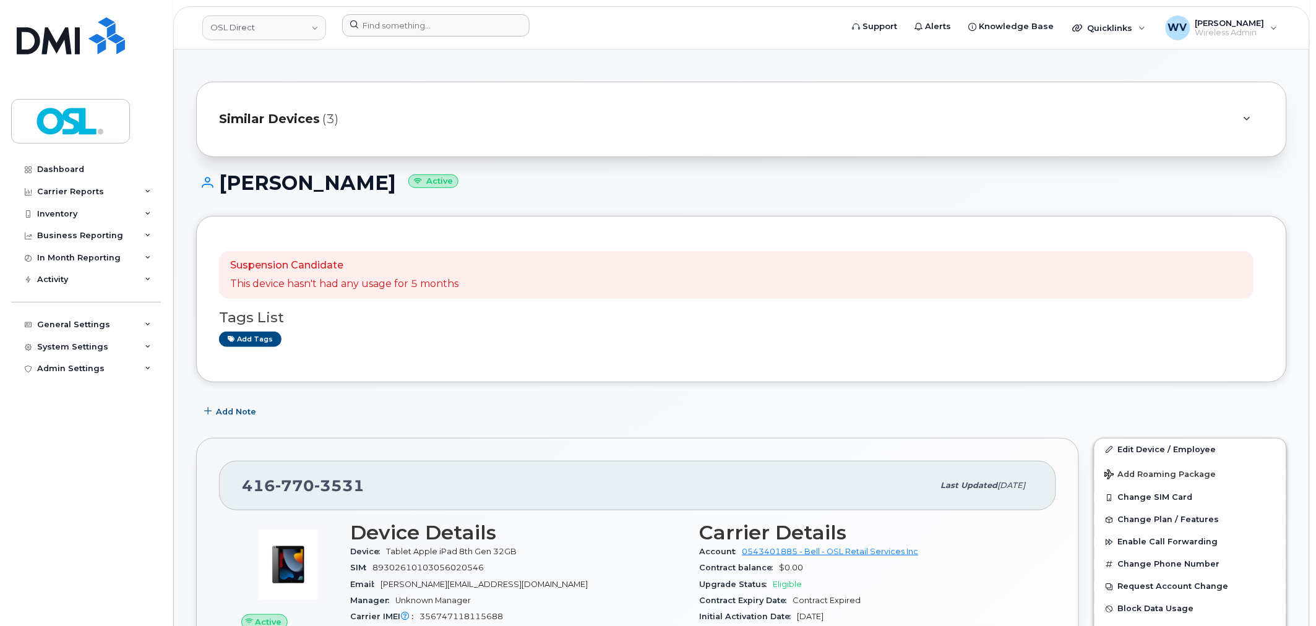
click at [411, 37] on div at bounding box center [588, 27] width 512 height 27
click at [411, 27] on input at bounding box center [435, 25] width 187 height 22
paste input "[PERSON_NAME]"
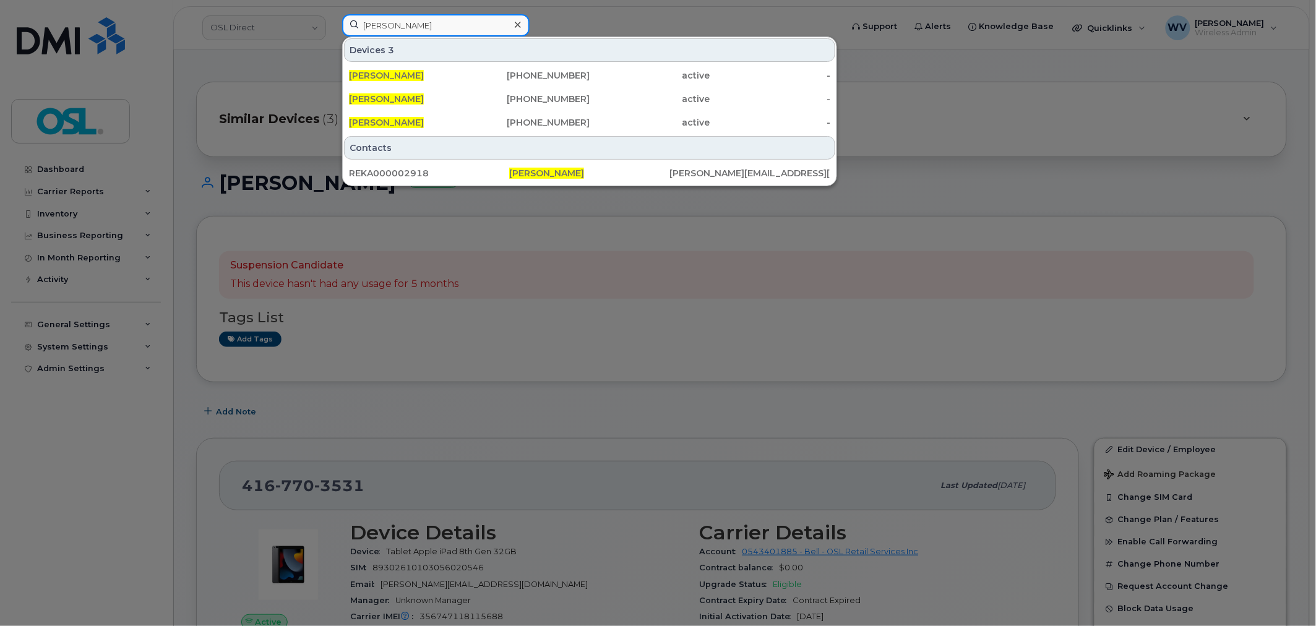
type input "[PERSON_NAME]"
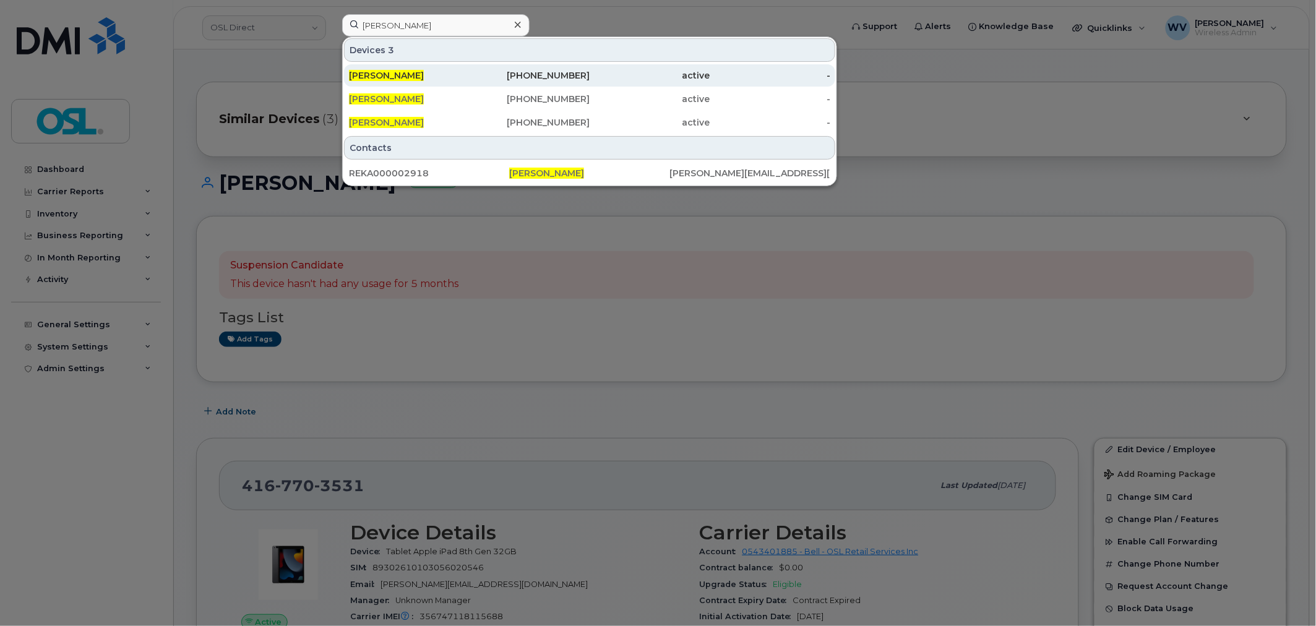
click at [545, 79] on div "[PHONE_NUMBER]" at bounding box center [530, 75] width 121 height 12
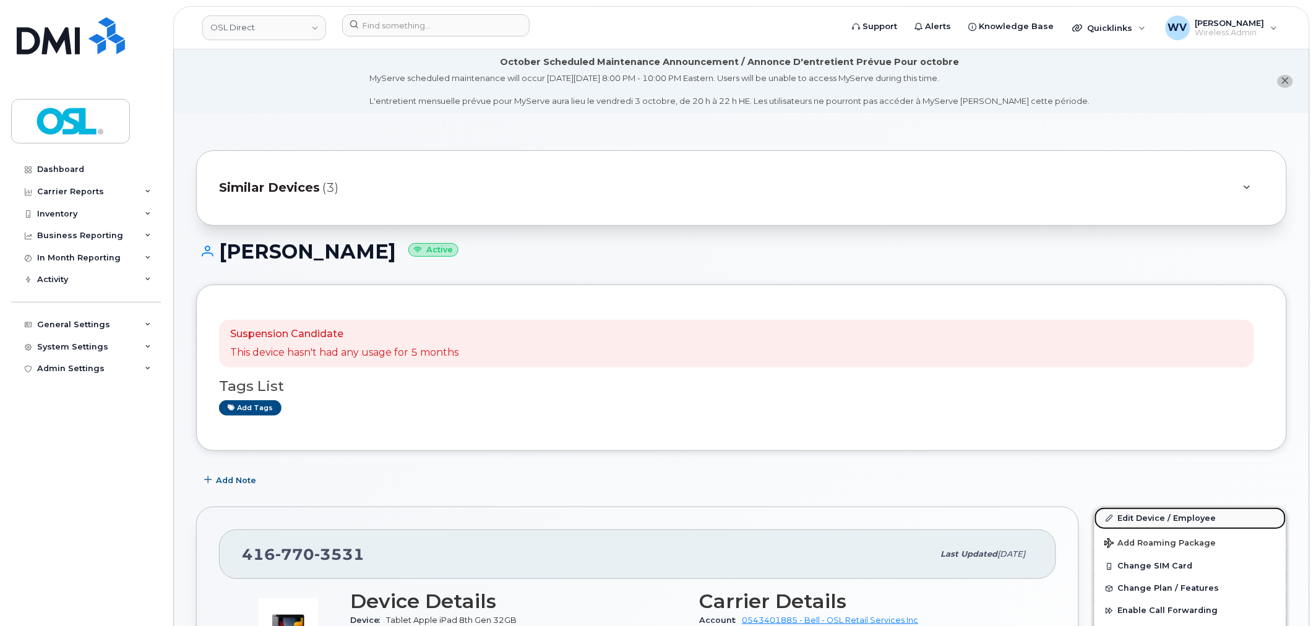
click at [1151, 511] on link "Edit Device / Employee" at bounding box center [1191, 518] width 192 height 22
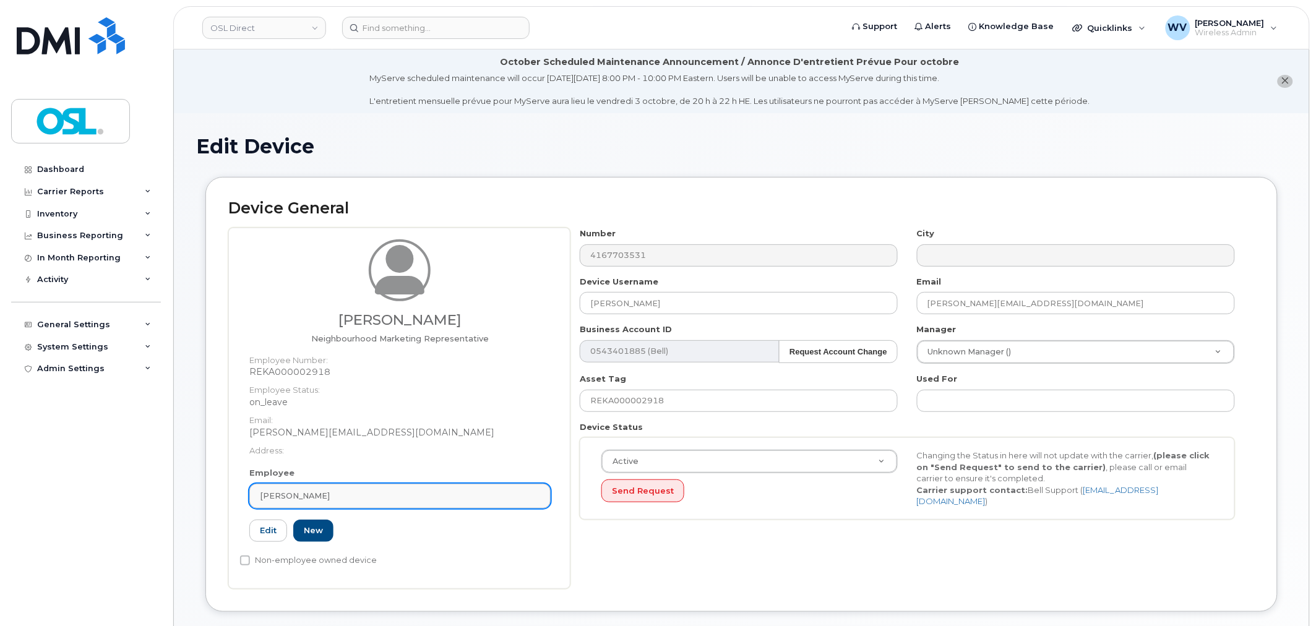
click at [364, 499] on div "[PERSON_NAME]" at bounding box center [400, 496] width 280 height 12
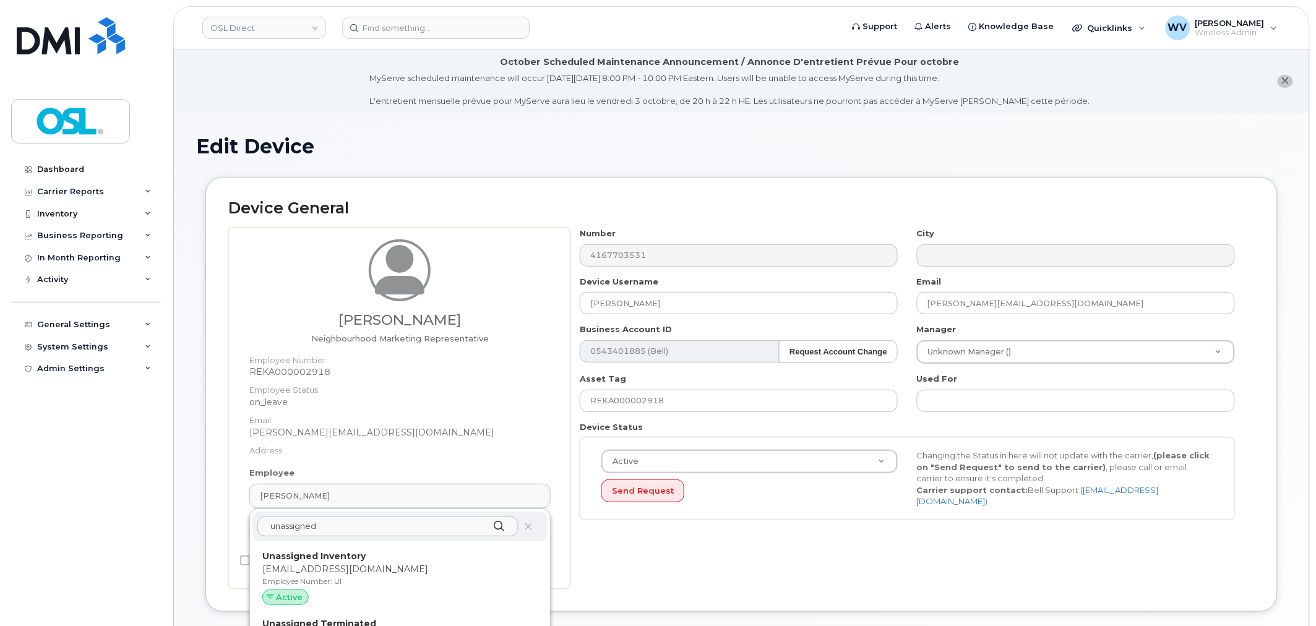
type input "unassigned"
click at [394, 541] on div "unassigned Unassigned Inventory support@osldirect.com Employee Number: UI Activ…" at bounding box center [400, 598] width 300 height 178
drag, startPoint x: 398, startPoint y: 559, endPoint x: 723, endPoint y: 41, distance: 610.5
click at [400, 559] on p "Unassigned Inventory" at bounding box center [399, 556] width 275 height 13
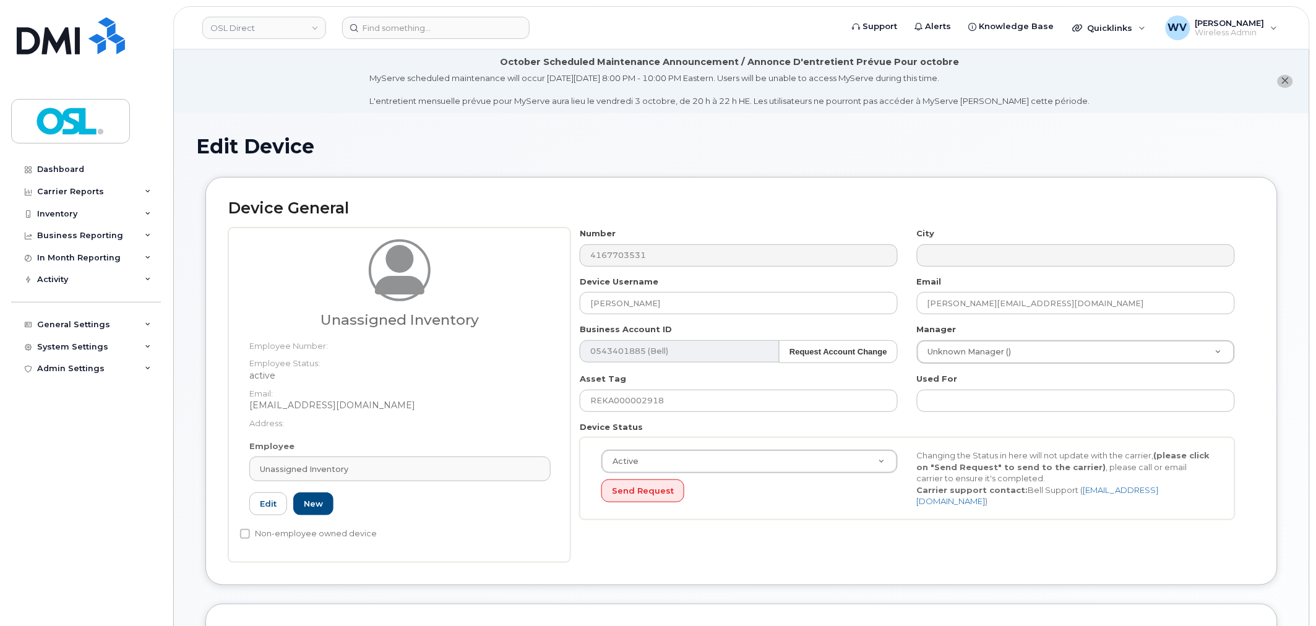
type input "UI"
type input "Unassigned Inventory"
type input "support@osldirect.com"
type input "4724252"
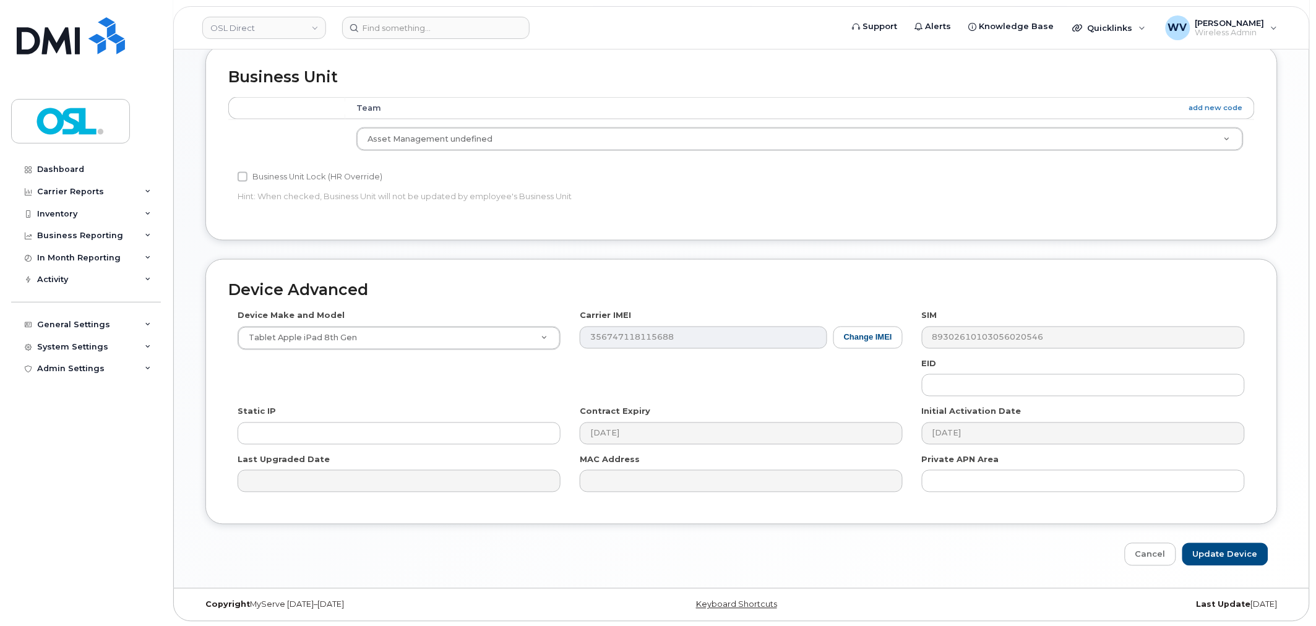
scroll to position [561, 0]
click at [1251, 548] on input "Update Device" at bounding box center [1225, 552] width 86 height 23
type input "Saving..."
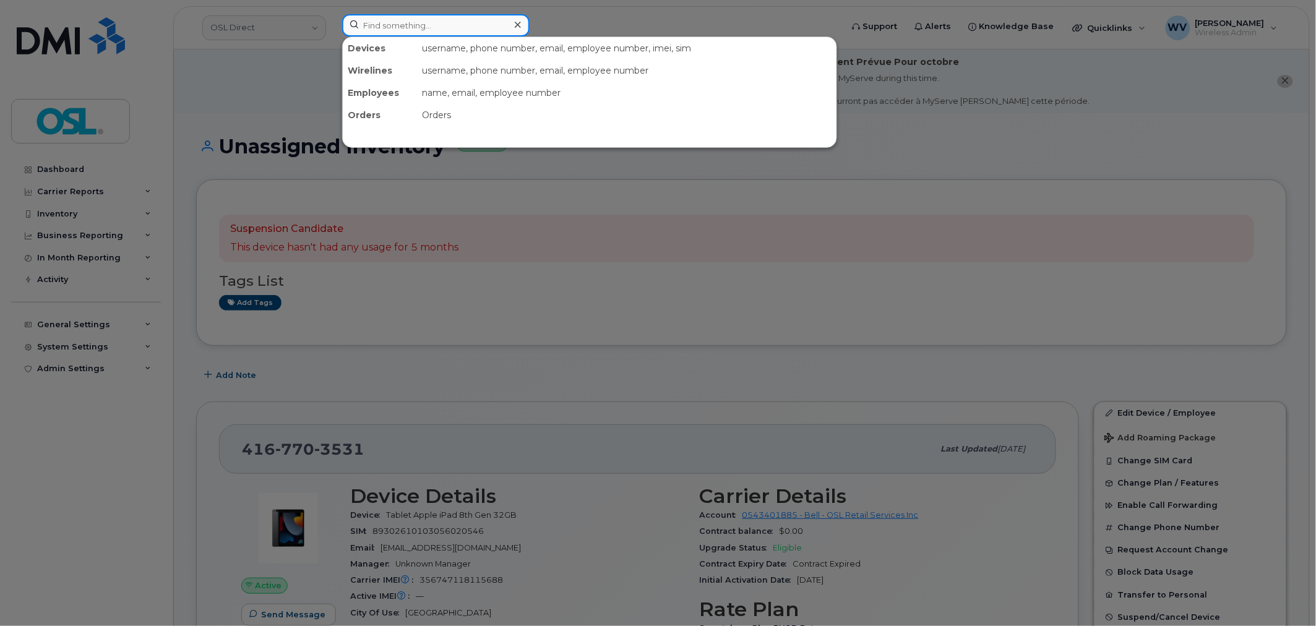
click at [442, 20] on input at bounding box center [435, 25] width 187 height 22
click at [446, 25] on input at bounding box center [435, 25] width 187 height 22
paste input "4168096058"
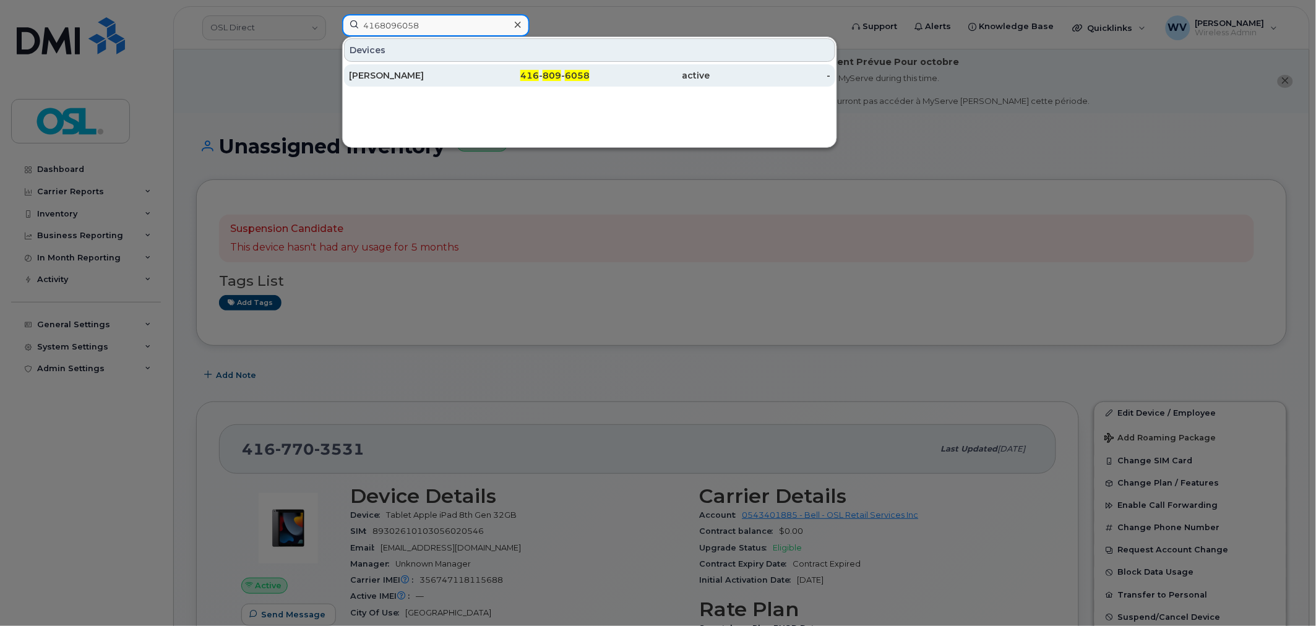
type input "4168096058"
click at [449, 72] on div "[PERSON_NAME]" at bounding box center [409, 75] width 121 height 12
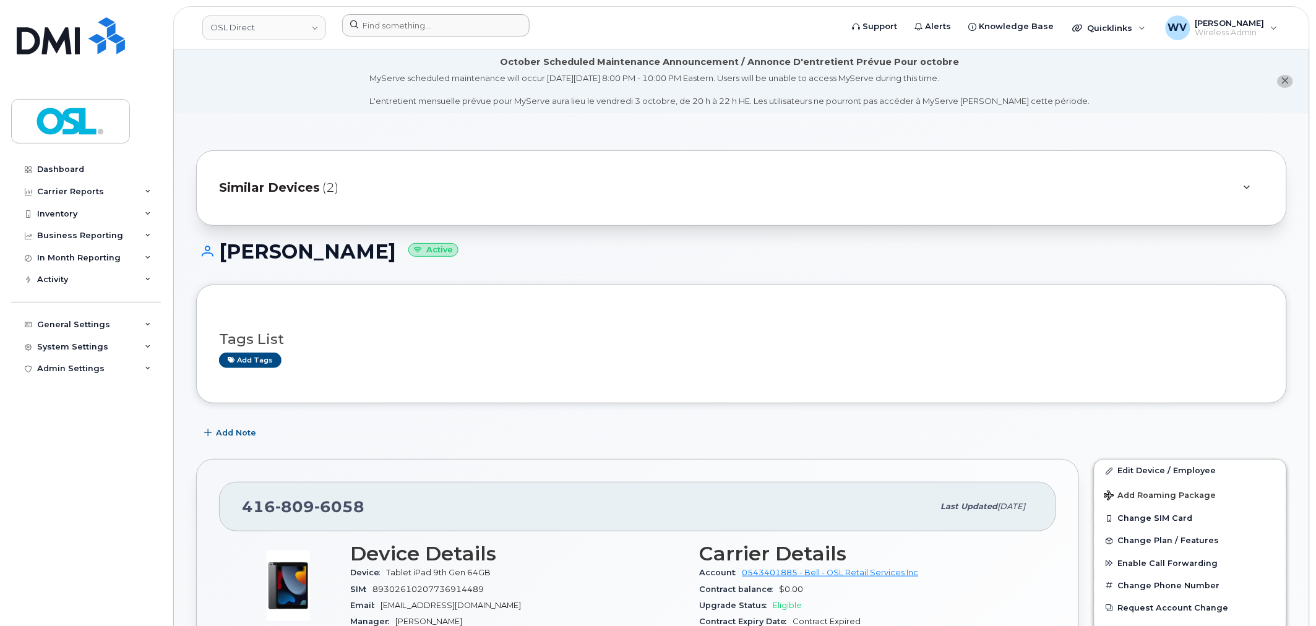
click at [437, 17] on header "OSL Direct Support Alerts Knowledge Base Quicklinks Suspend / Cancel Device Cha…" at bounding box center [741, 27] width 1137 height 43
click at [438, 30] on input at bounding box center [435, 25] width 187 height 22
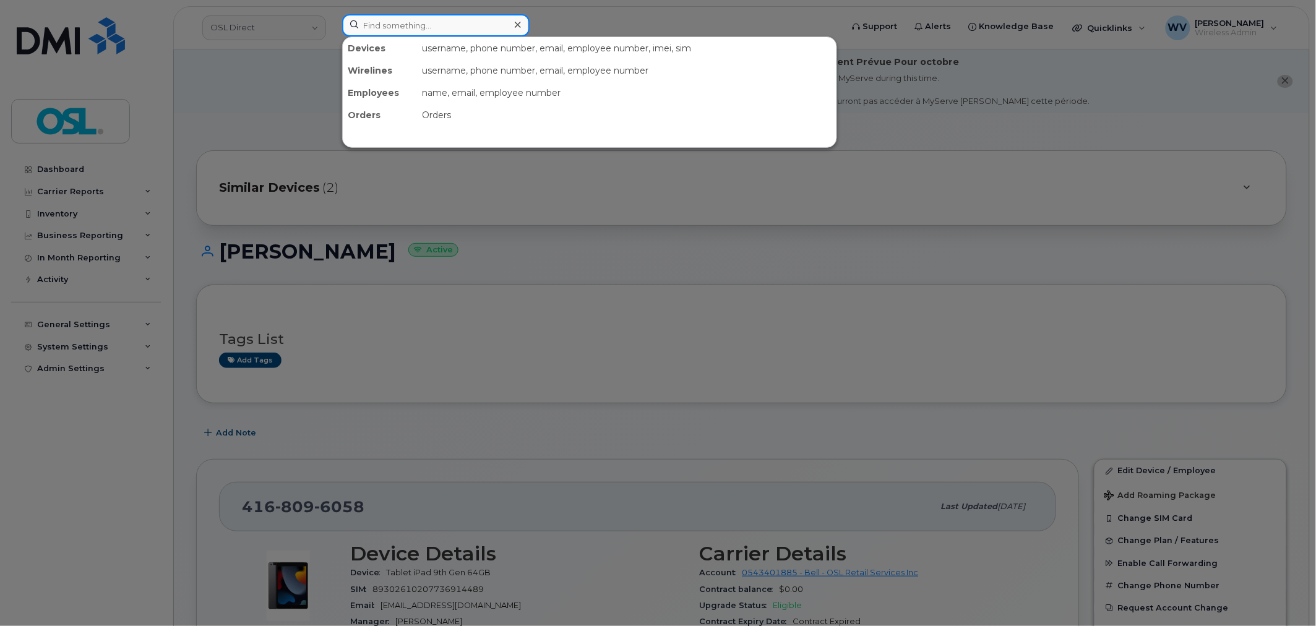
paste input "6472232382"
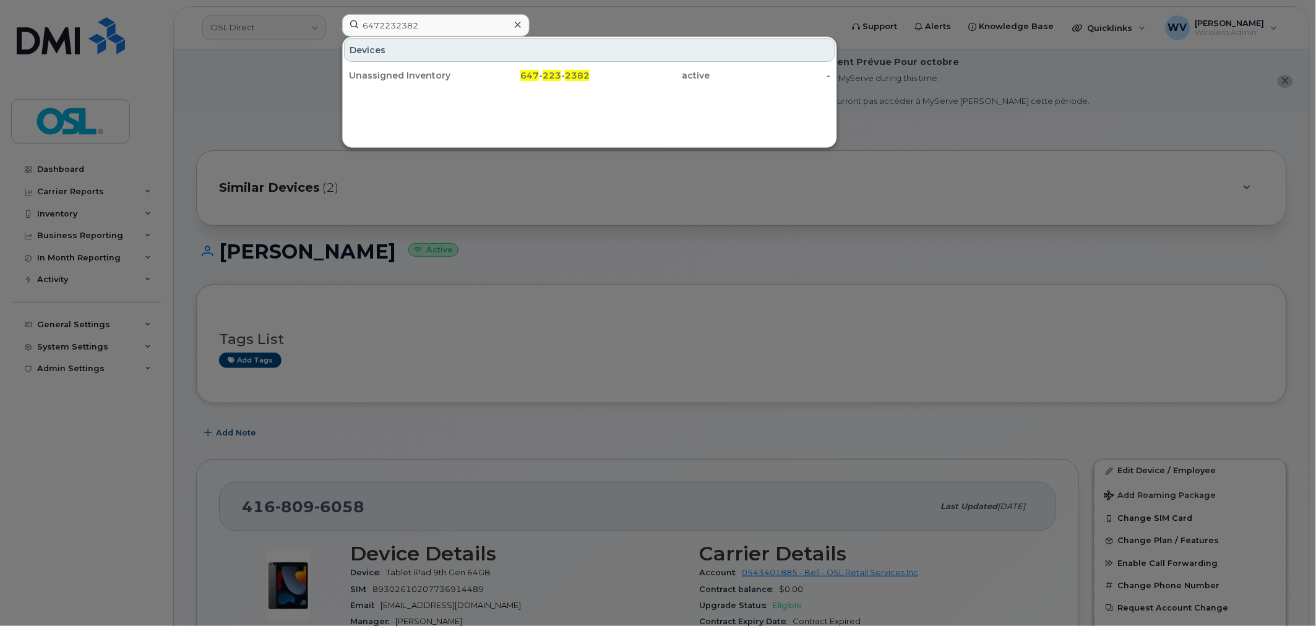
click at [423, 13] on div at bounding box center [658, 313] width 1316 height 626
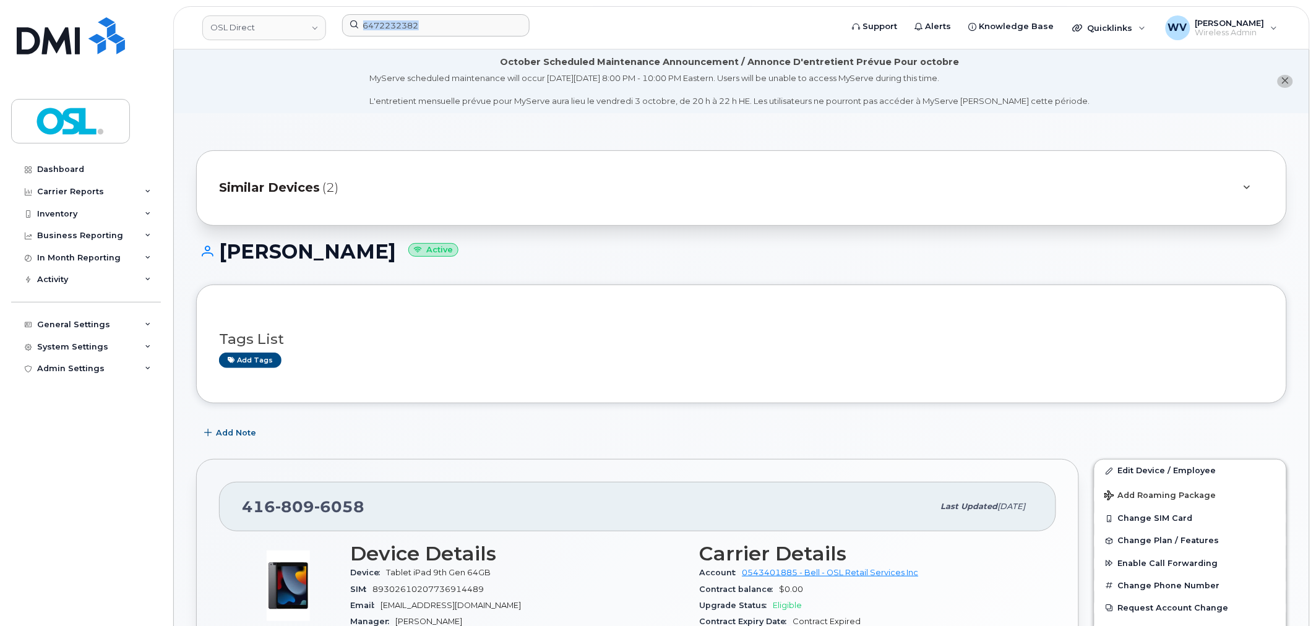
click at [423, 13] on header "OSL Direct 6472232382 Support Alerts Knowledge Base Quicklinks Suspend / Cancel…" at bounding box center [741, 27] width 1137 height 43
click at [426, 28] on input "6472232382" at bounding box center [435, 25] width 187 height 22
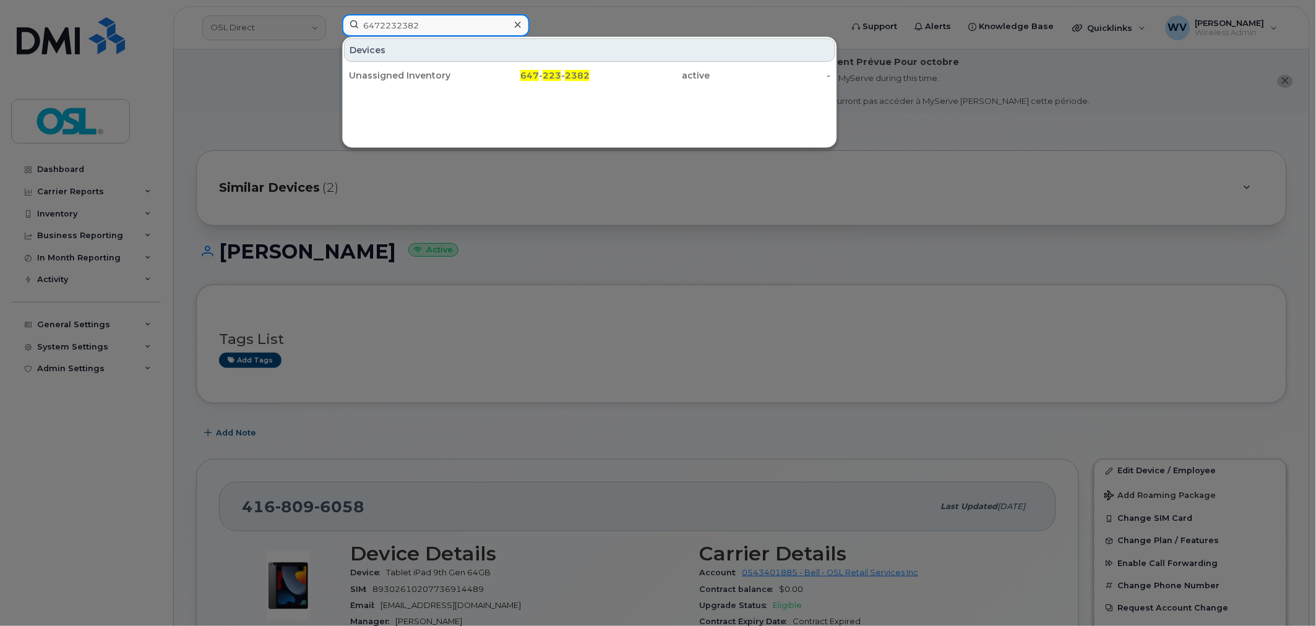
click at [426, 28] on input "6472232382" at bounding box center [435, 25] width 187 height 22
paste input "6123075"
type input "6476123075"
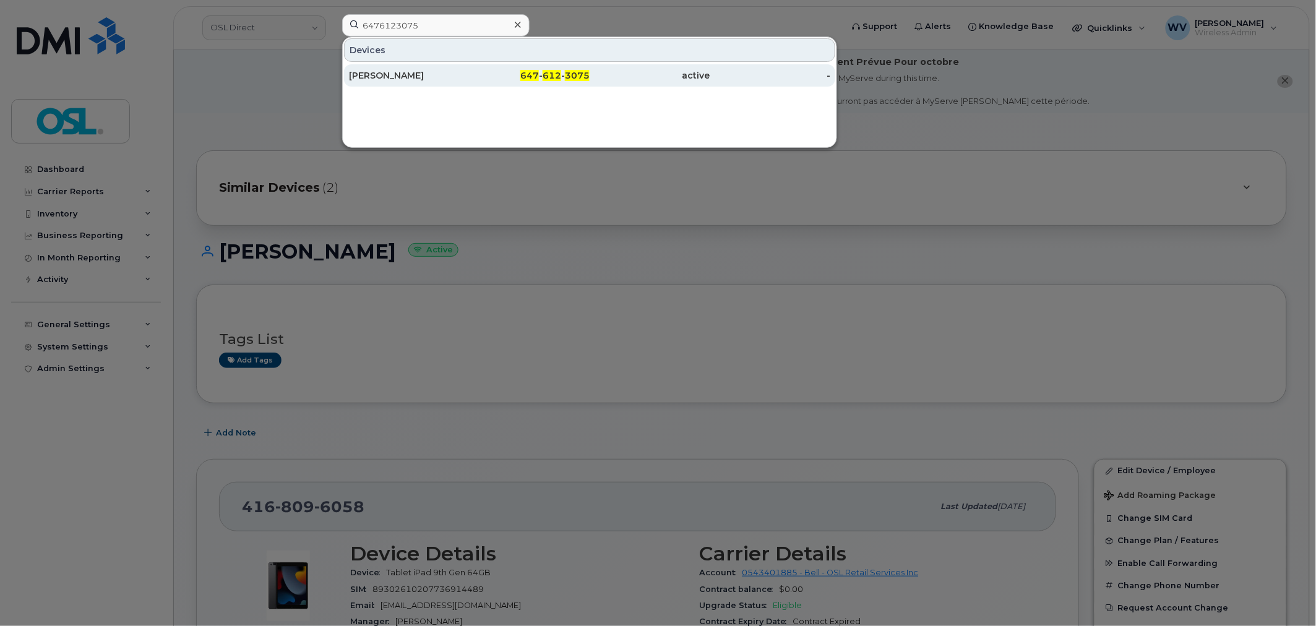
click at [421, 82] on div "[PERSON_NAME]" at bounding box center [409, 75] width 121 height 22
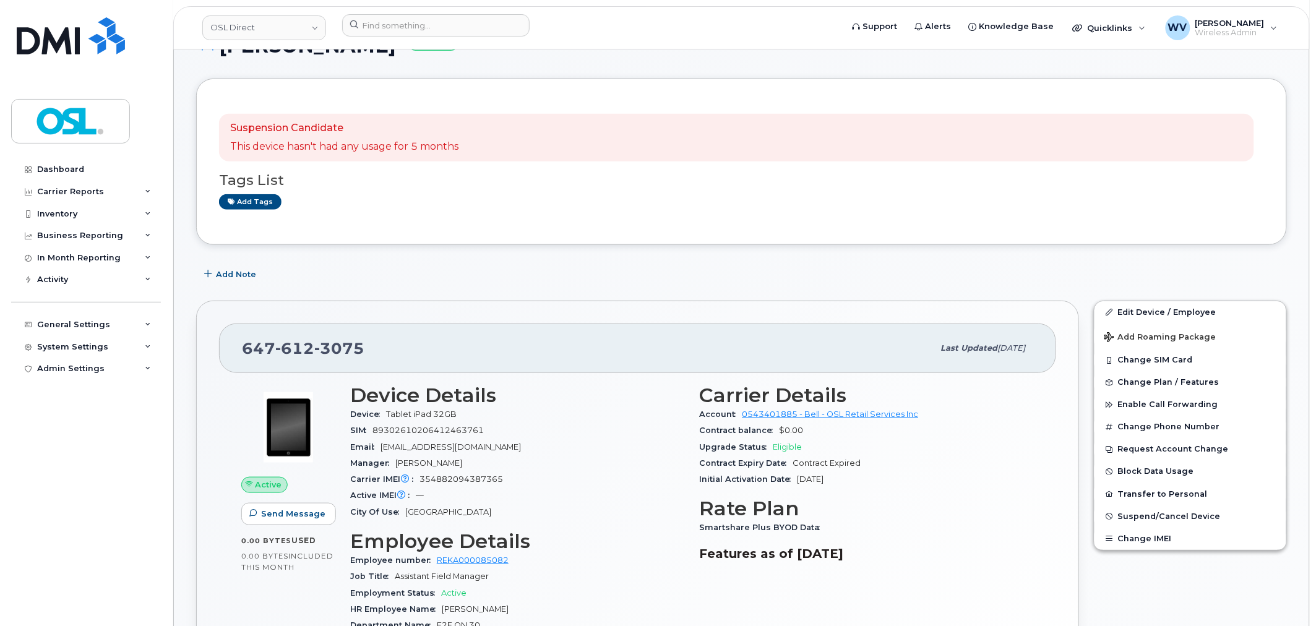
scroll to position [137, 0]
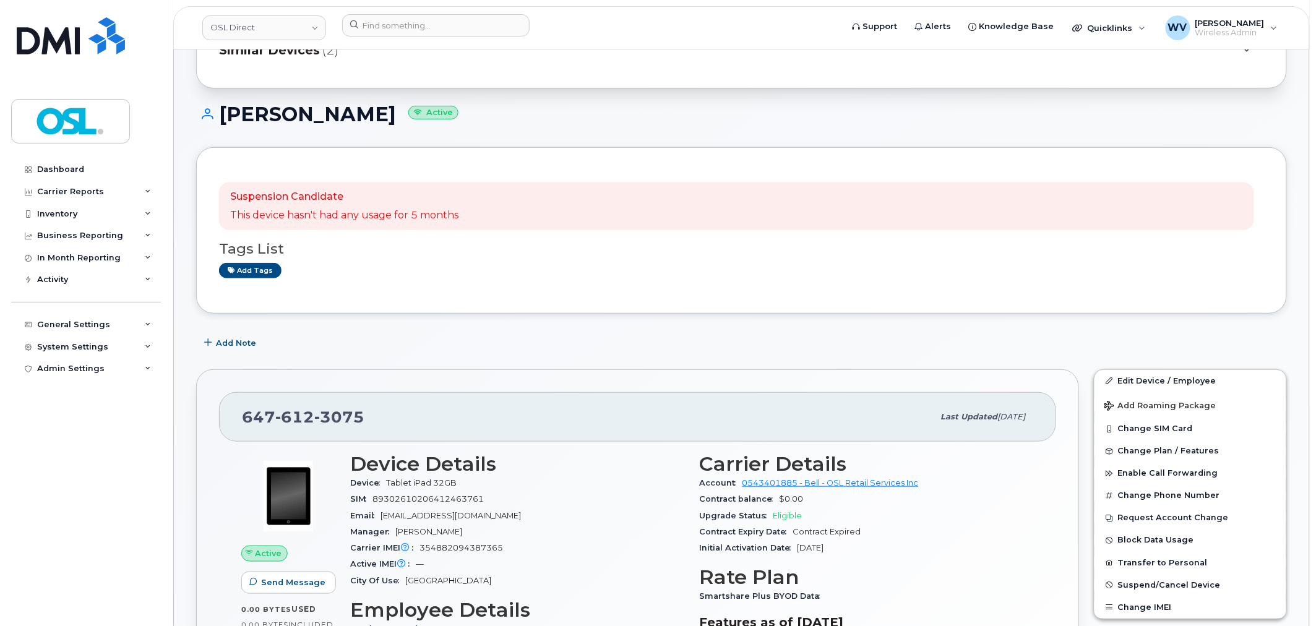
click at [270, 112] on h1 "Wasim Al Hennawi Active" at bounding box center [741, 114] width 1091 height 22
click at [372, 103] on h1 "Wasim Al Hennawi Active" at bounding box center [741, 114] width 1091 height 22
copy h1 "Wasim Al Hennawi"
click at [486, 517] on span "Wasim.Hennawi@osldirect.com" at bounding box center [451, 515] width 140 height 9
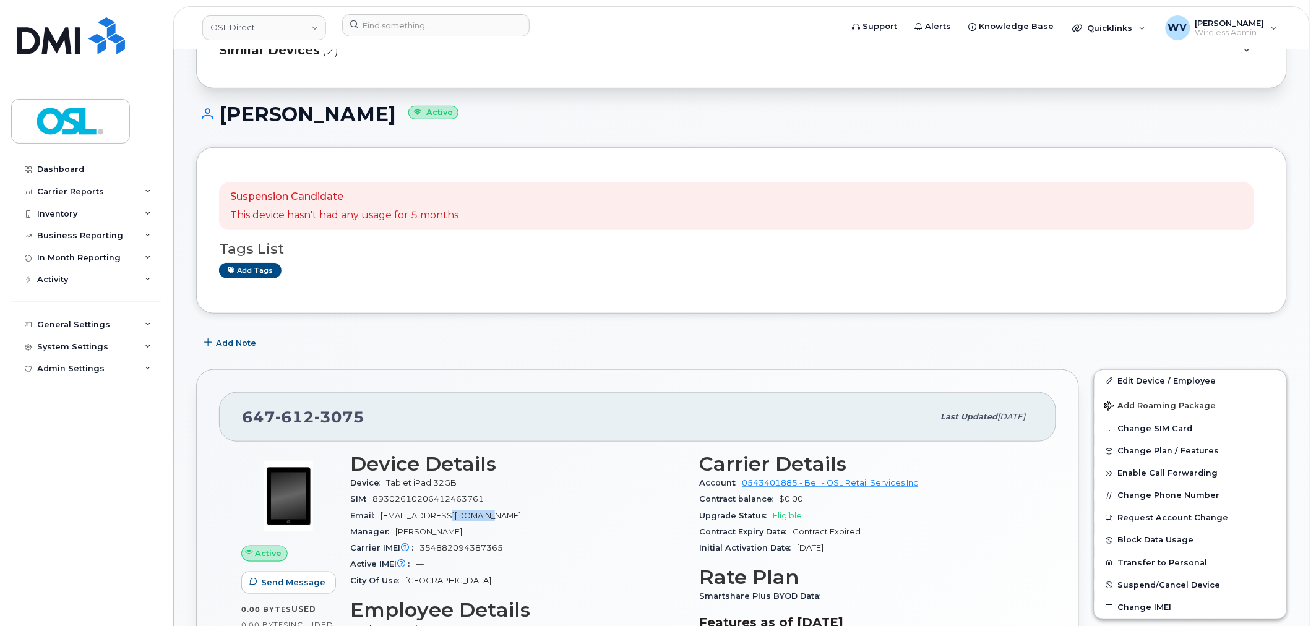
click at [486, 517] on span "Wasim.Hennawi@osldirect.com" at bounding box center [451, 515] width 140 height 9
copy div "Email Wasim.Hennawi@osldirect.com"
drag, startPoint x: 491, startPoint y: 501, endPoint x: 500, endPoint y: 500, distance: 9.4
click at [491, 500] on div "SIM 89302610206412463761" at bounding box center [517, 499] width 335 height 16
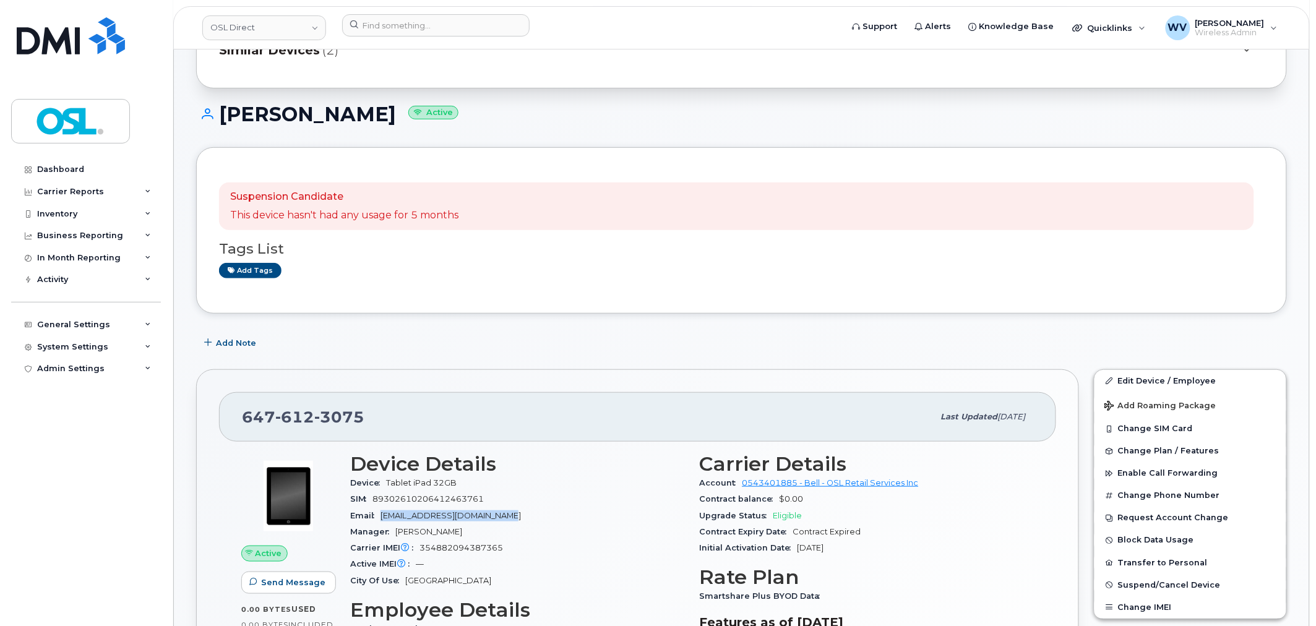
drag, startPoint x: 509, startPoint y: 512, endPoint x: 384, endPoint y: 512, distance: 125.0
click at [384, 512] on div "Email Wasim.Hennawi@osldirect.com" at bounding box center [517, 516] width 335 height 16
copy span "Wasim.Hennawi@osldirect.com"
click at [265, 120] on h1 "Wasim Al Hennawi Active" at bounding box center [741, 114] width 1091 height 22
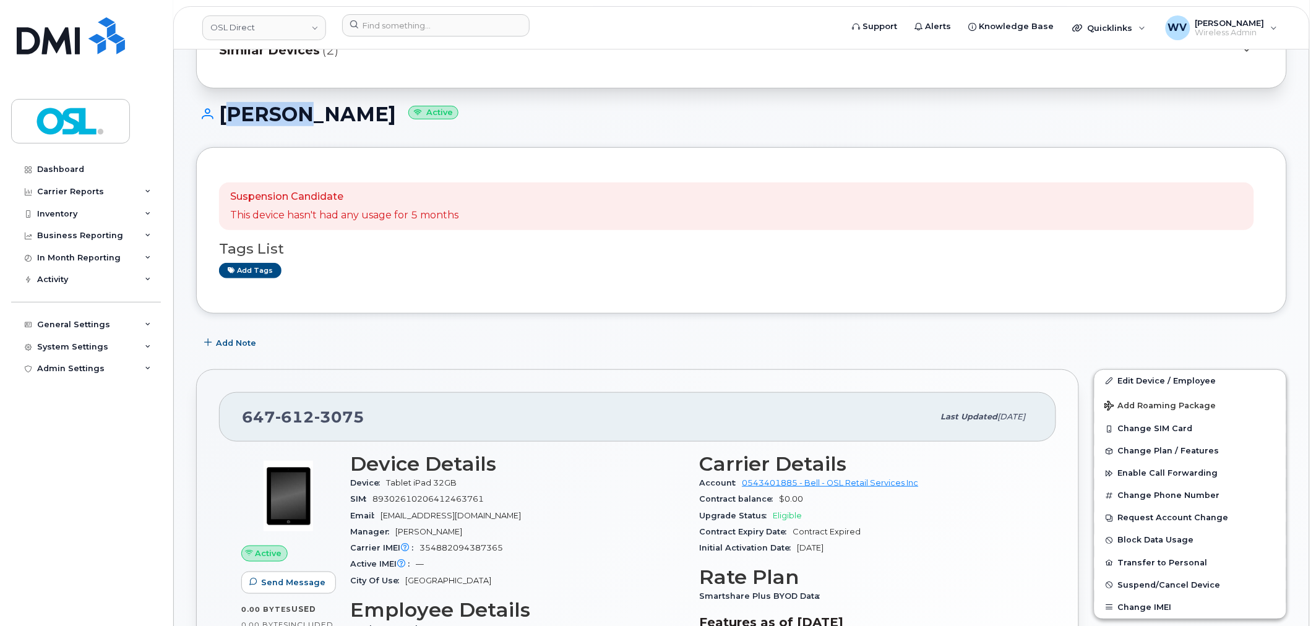
click at [345, 113] on h1 "Wasim Al Hennawi Active" at bounding box center [741, 114] width 1091 height 22
copy h1 "Wasim Al Hennawi"
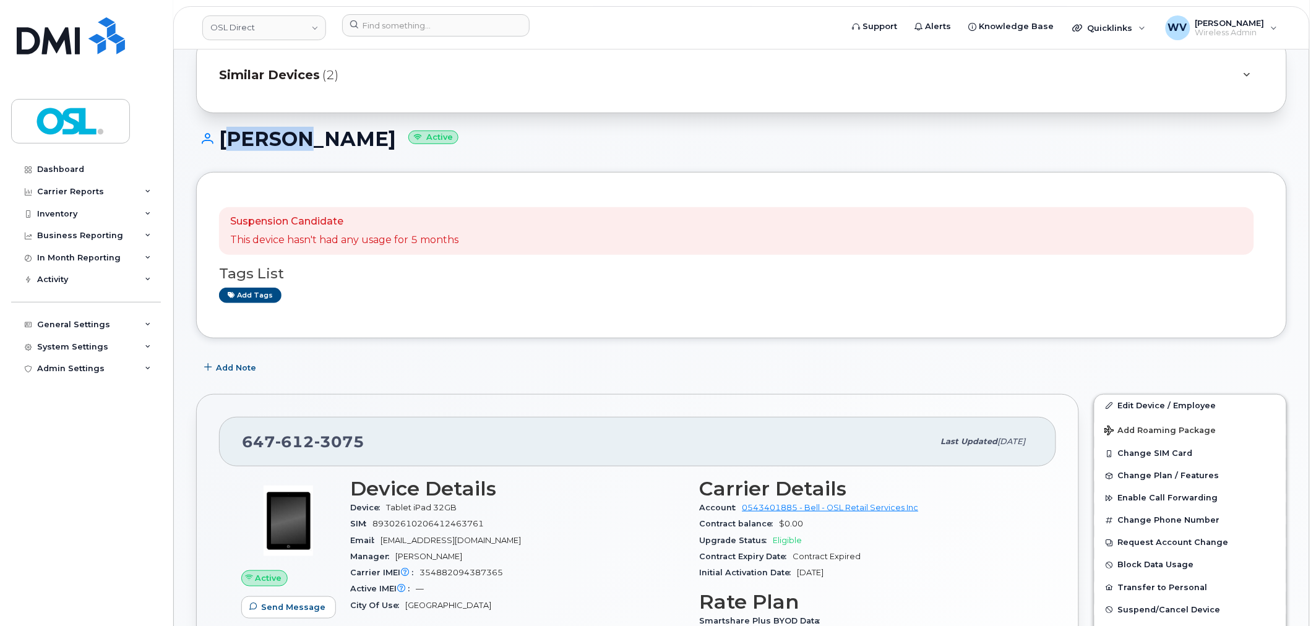
scroll to position [69, 0]
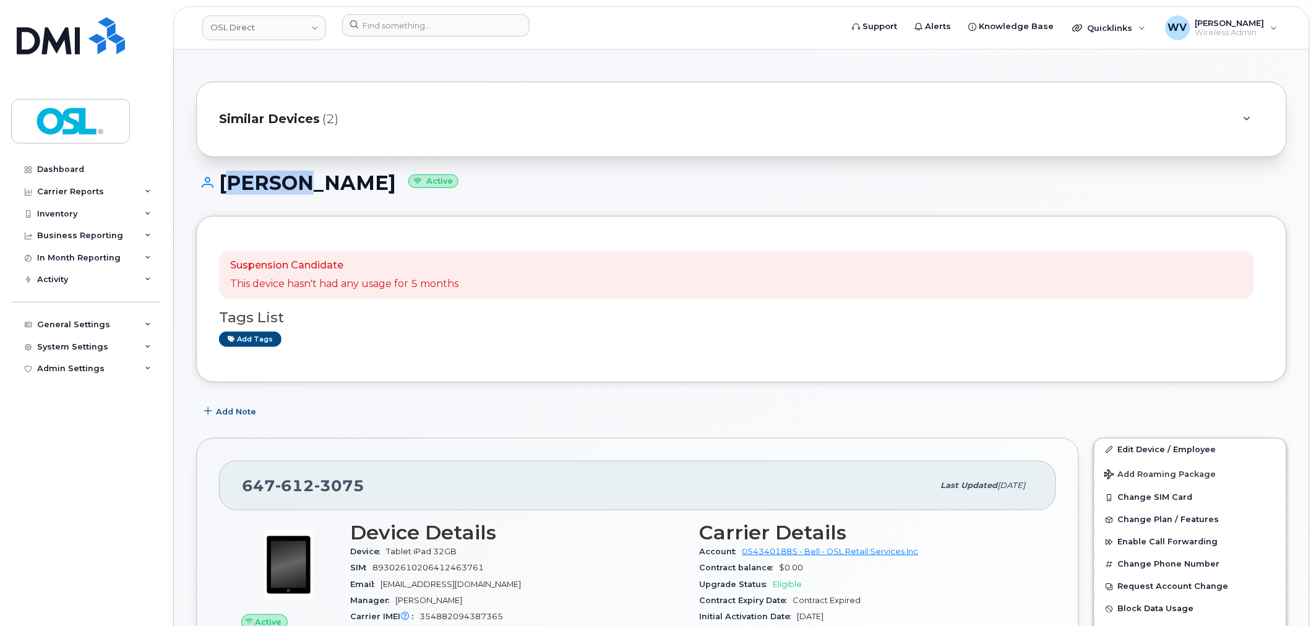
click at [343, 183] on h1 "Wasim Al Hennawi Active" at bounding box center [741, 183] width 1091 height 22
click at [421, 27] on input at bounding box center [435, 25] width 187 height 22
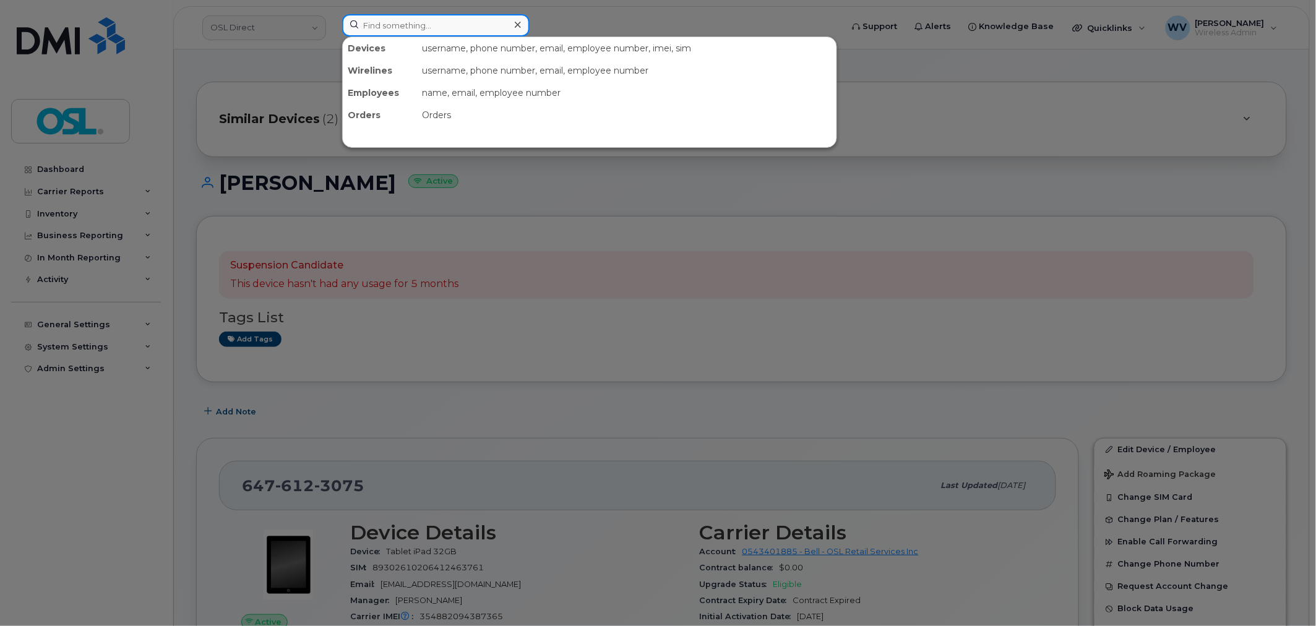
paste input "Wasim Al Hennawi"
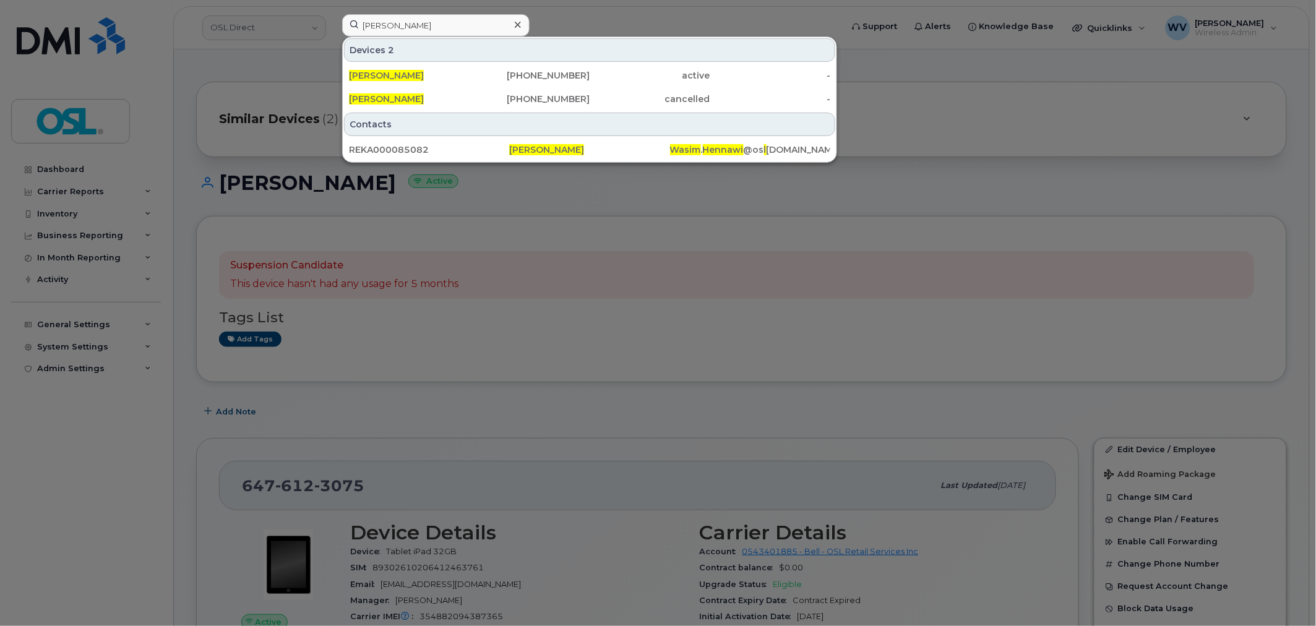
click at [955, 151] on div at bounding box center [658, 313] width 1316 height 626
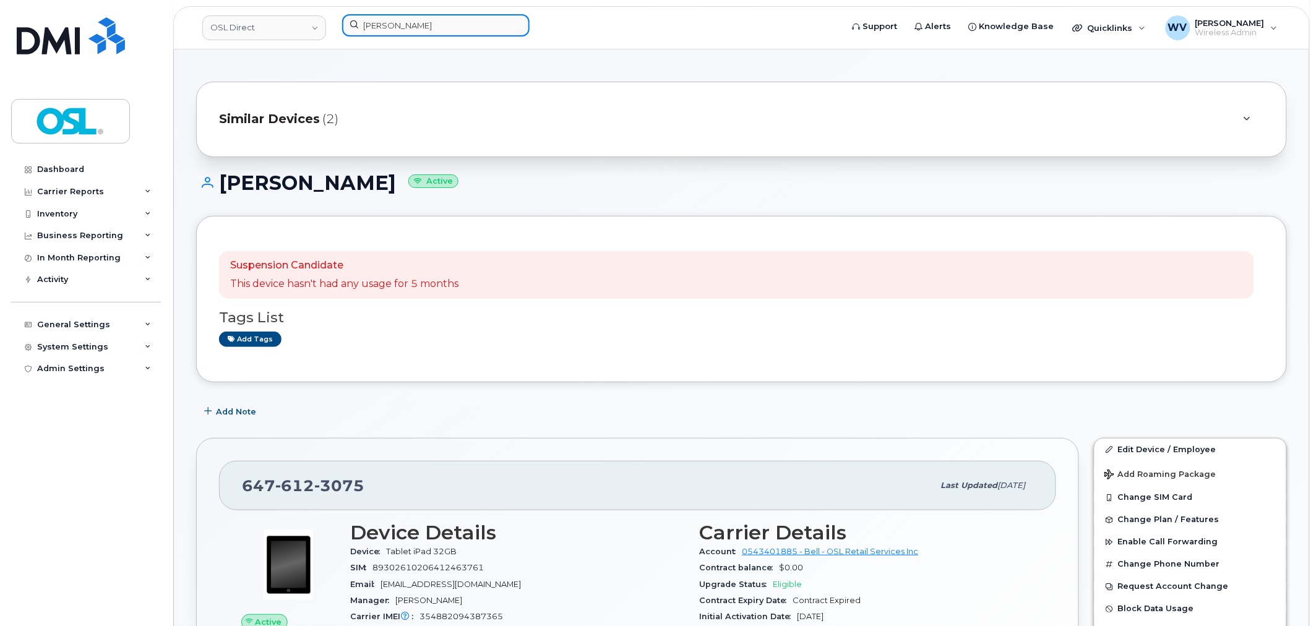
click at [410, 32] on input "Wasim Al Hennawi" at bounding box center [435, 25] width 187 height 22
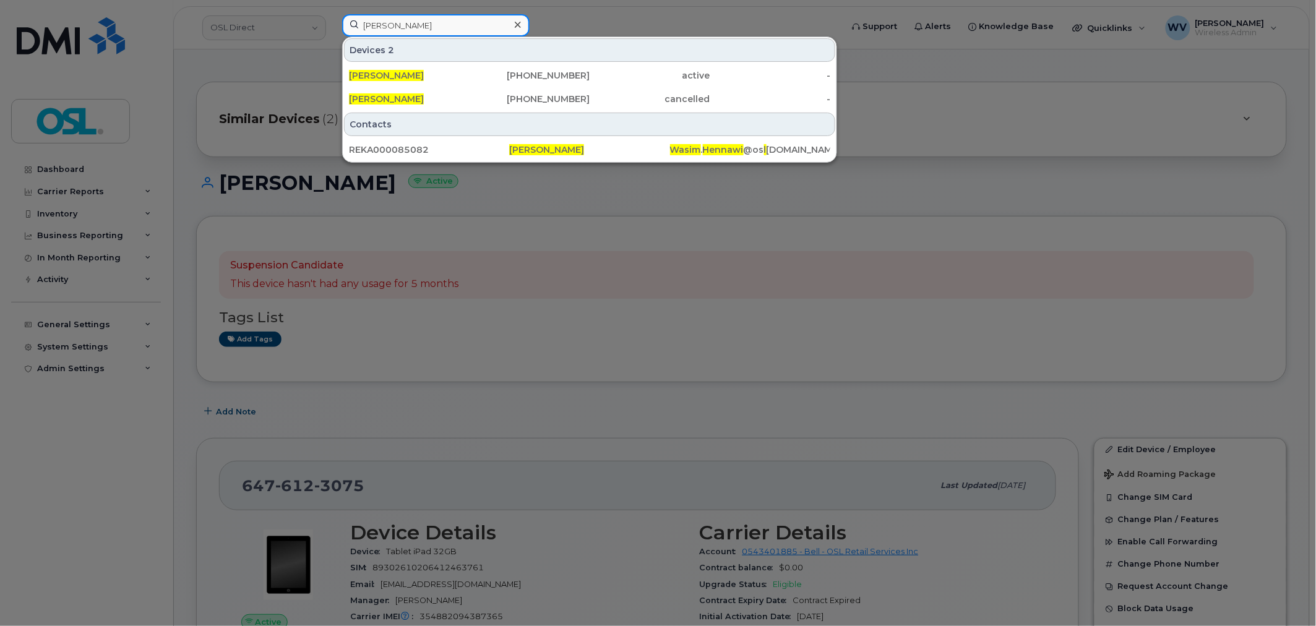
click at [410, 32] on input "Wasim Al Hennawi" at bounding box center [435, 25] width 187 height 22
paste input "6473954491"
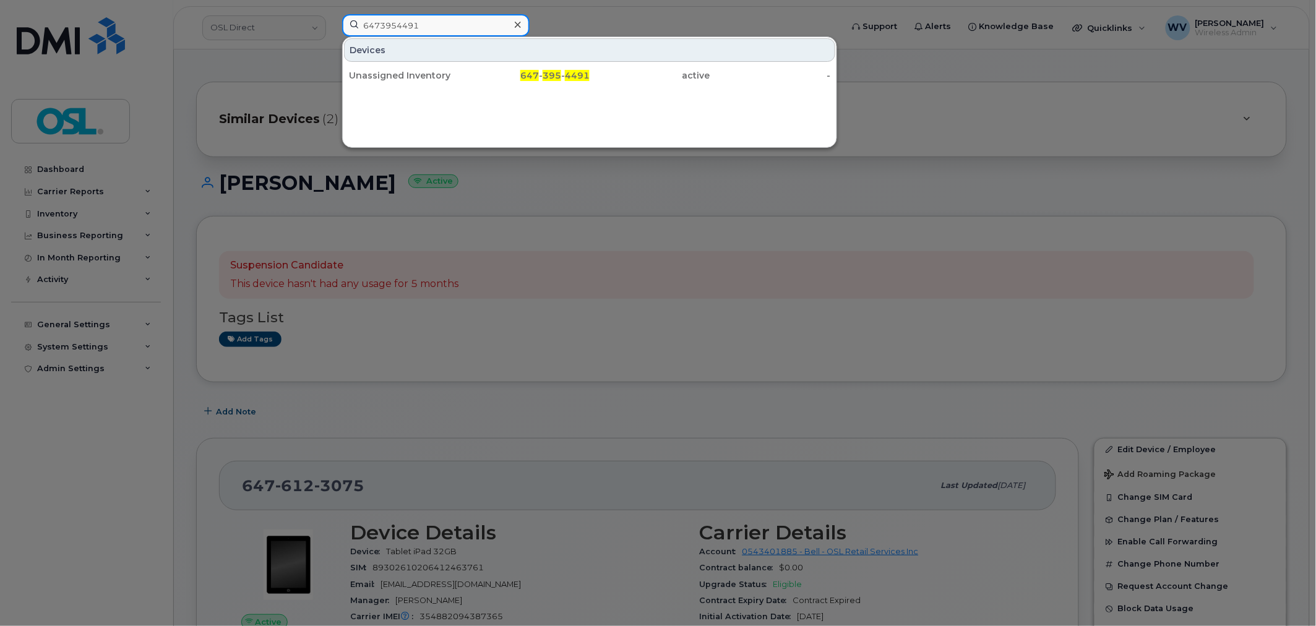
click at [423, 35] on input "6473954491" at bounding box center [435, 25] width 187 height 22
paste input "4166065495"
click at [459, 25] on input "4166065495" at bounding box center [435, 25] width 187 height 22
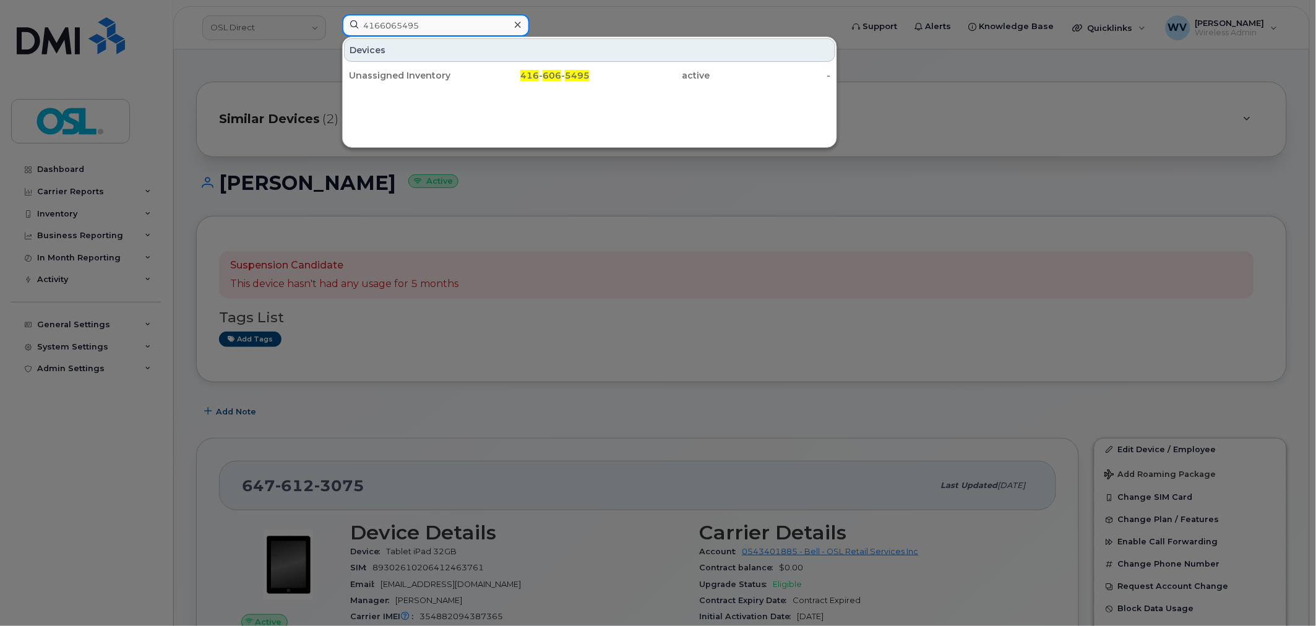
paste input "5066537068"
click at [450, 19] on input "5066537068" at bounding box center [435, 25] width 187 height 22
paste input "6476165976"
click at [426, 19] on input "6476165976" at bounding box center [435, 25] width 187 height 22
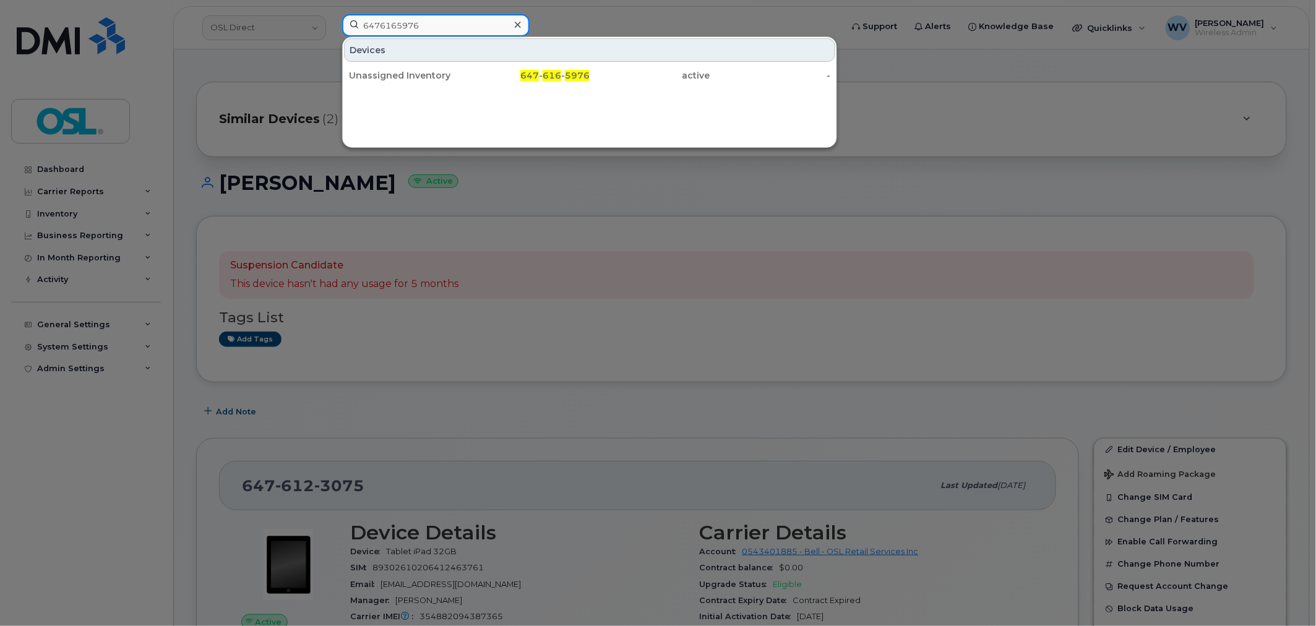
click at [426, 24] on input "6476165976" at bounding box center [435, 25] width 187 height 22
paste input "4163470513"
click at [426, 25] on input "64761659764163470513" at bounding box center [435, 25] width 187 height 22
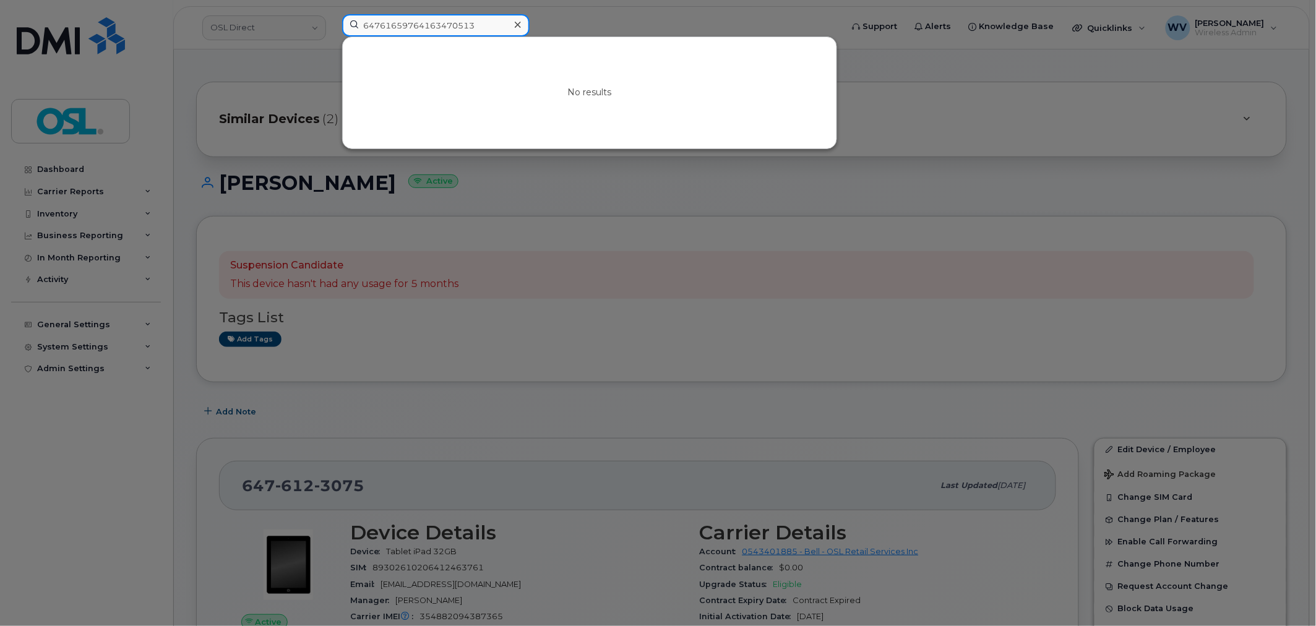
paste input
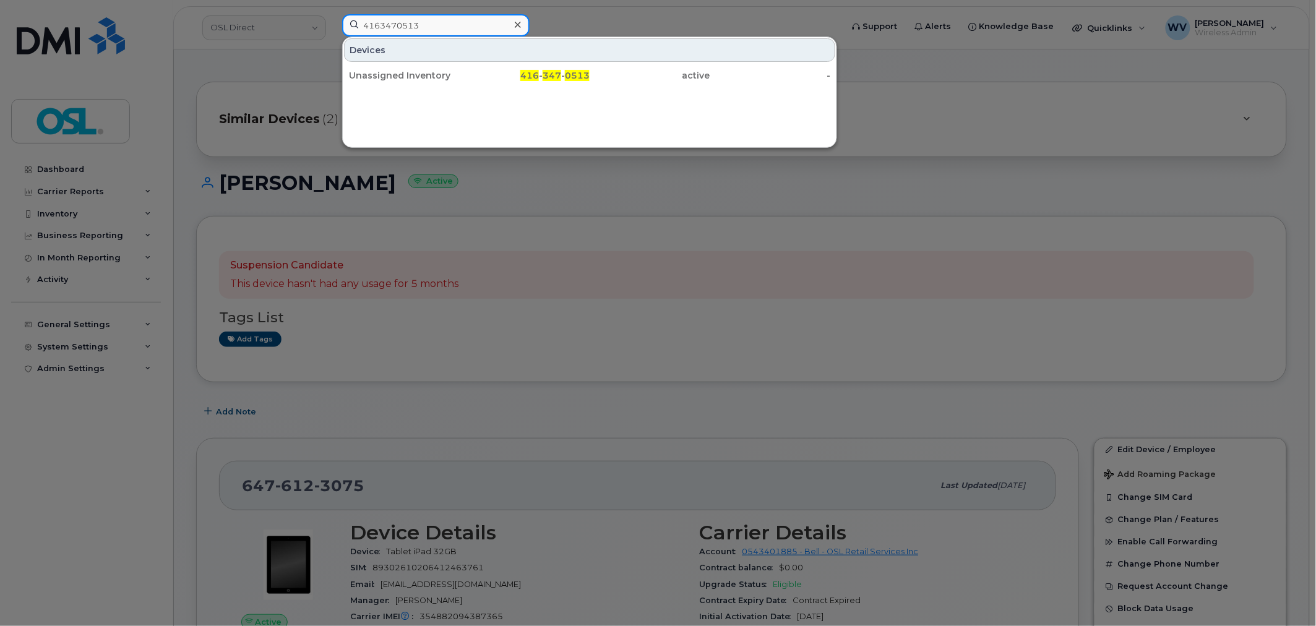
type input "4163470513"
drag, startPoint x: 446, startPoint y: 71, endPoint x: 490, endPoint y: 149, distance: 89.8
click at [446, 71] on div "Unassigned Inventory" at bounding box center [409, 75] width 121 height 12
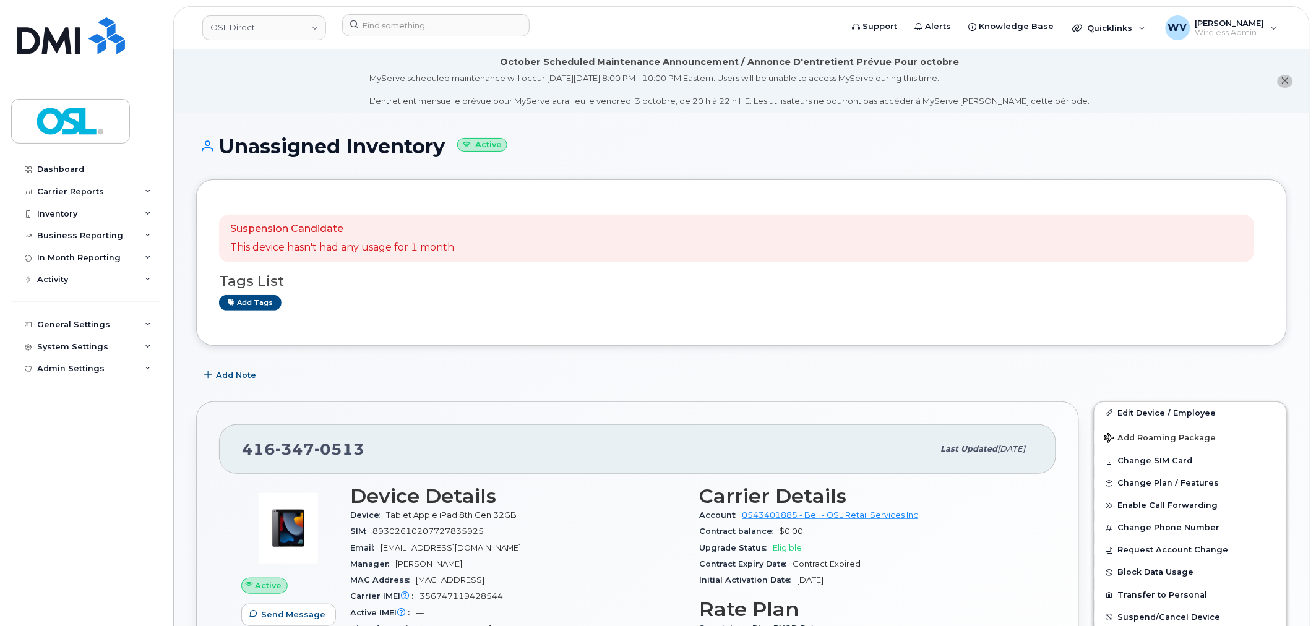
drag, startPoint x: 547, startPoint y: 252, endPoint x: 493, endPoint y: 283, distance: 62.6
click at [493, 283] on h3 "Tags List" at bounding box center [741, 280] width 1045 height 15
click at [435, 41] on header "OSL Direct Support Alerts Knowledge Base Quicklinks Suspend / Cancel Device Cha…" at bounding box center [741, 27] width 1137 height 43
click at [433, 27] on input at bounding box center [435, 25] width 187 height 22
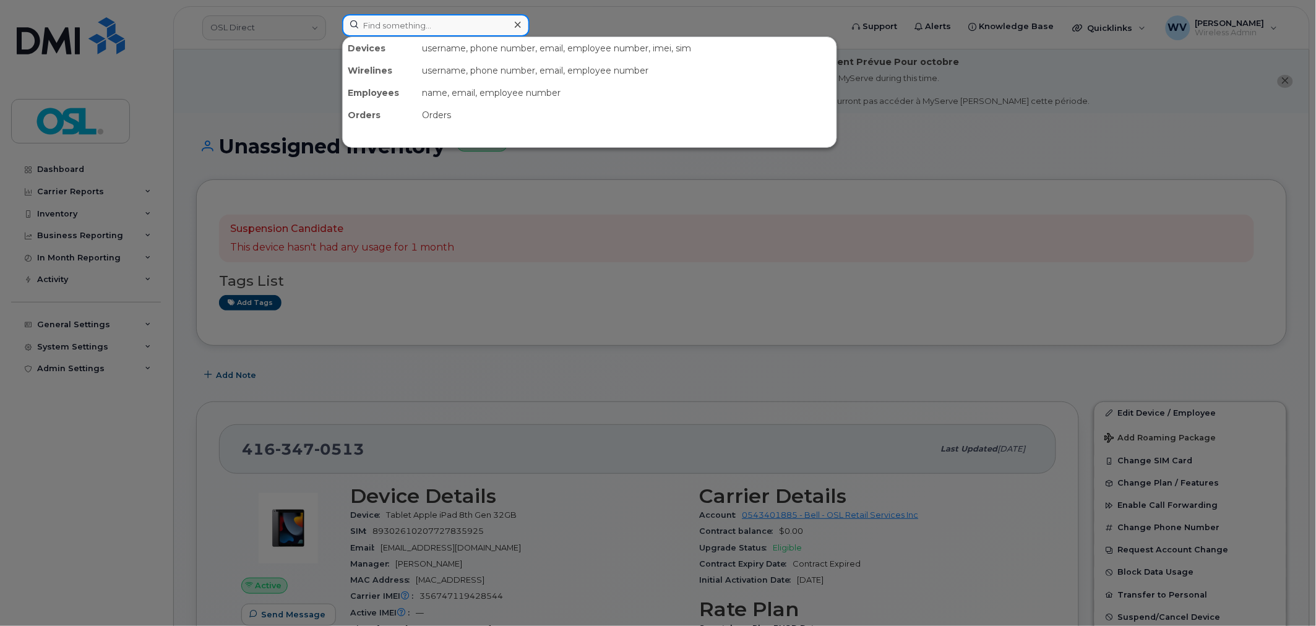
paste input "4165803055"
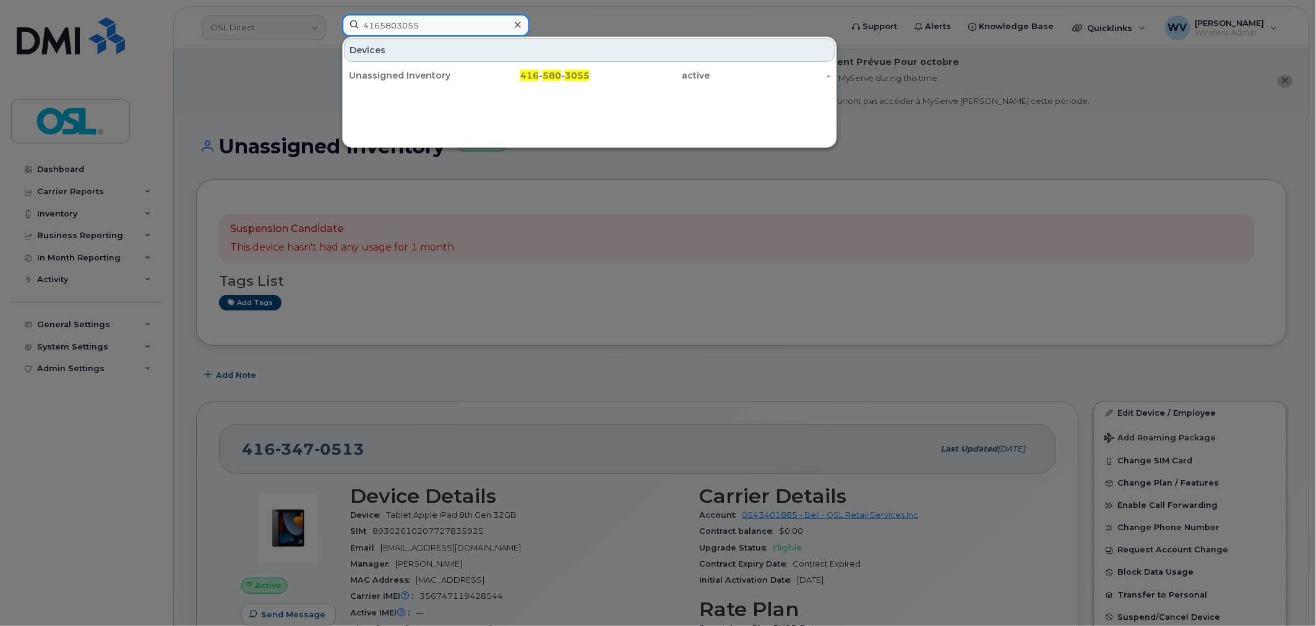
click at [452, 16] on input "4165803055" at bounding box center [435, 25] width 187 height 22
paste input "9965928"
type input "4169965928"
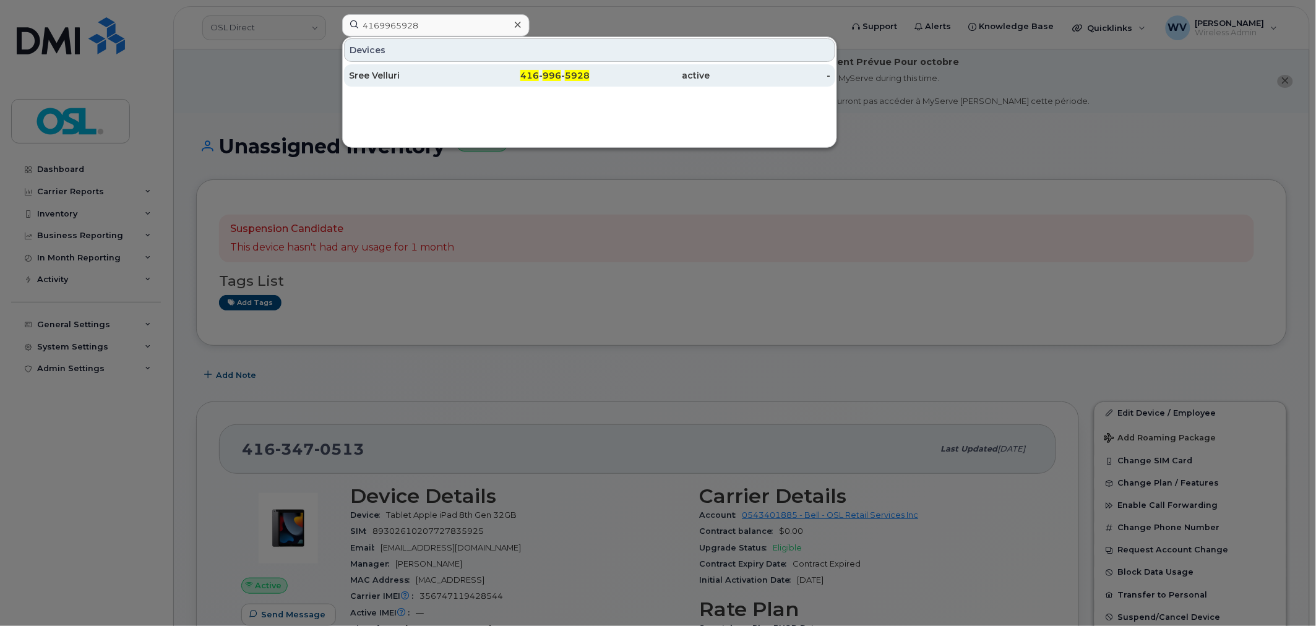
click at [454, 80] on div "Sree Velluri" at bounding box center [409, 75] width 121 height 12
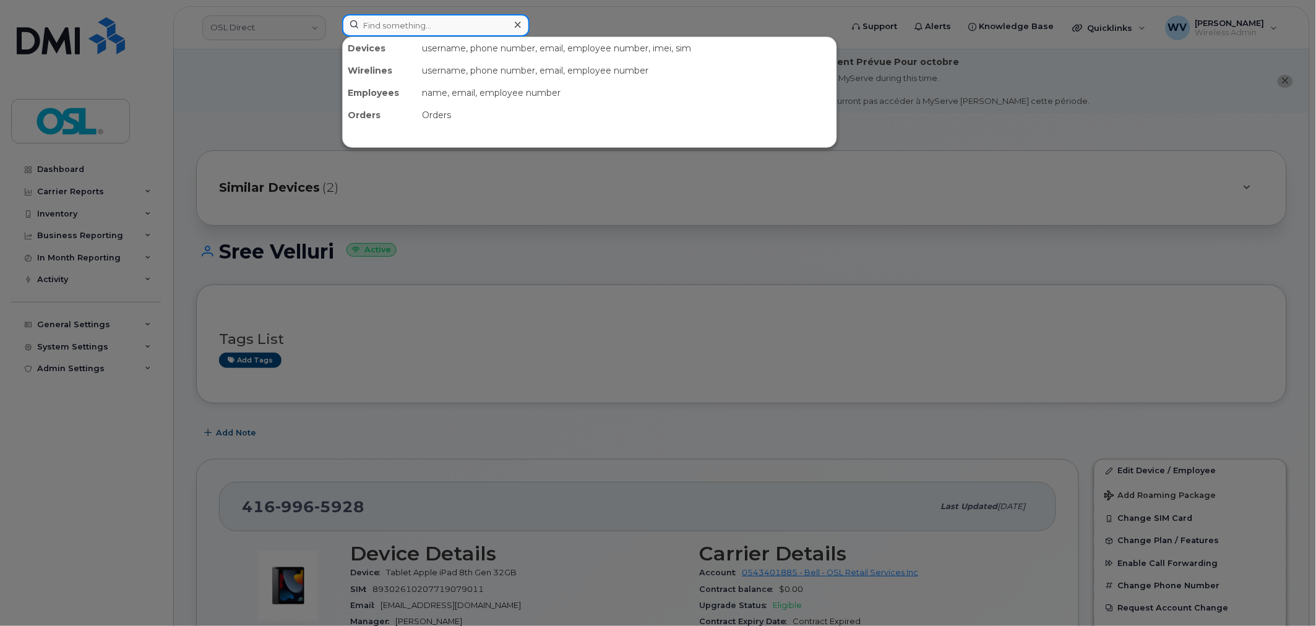
click at [407, 19] on input at bounding box center [435, 25] width 187 height 22
paste input "4165792956"
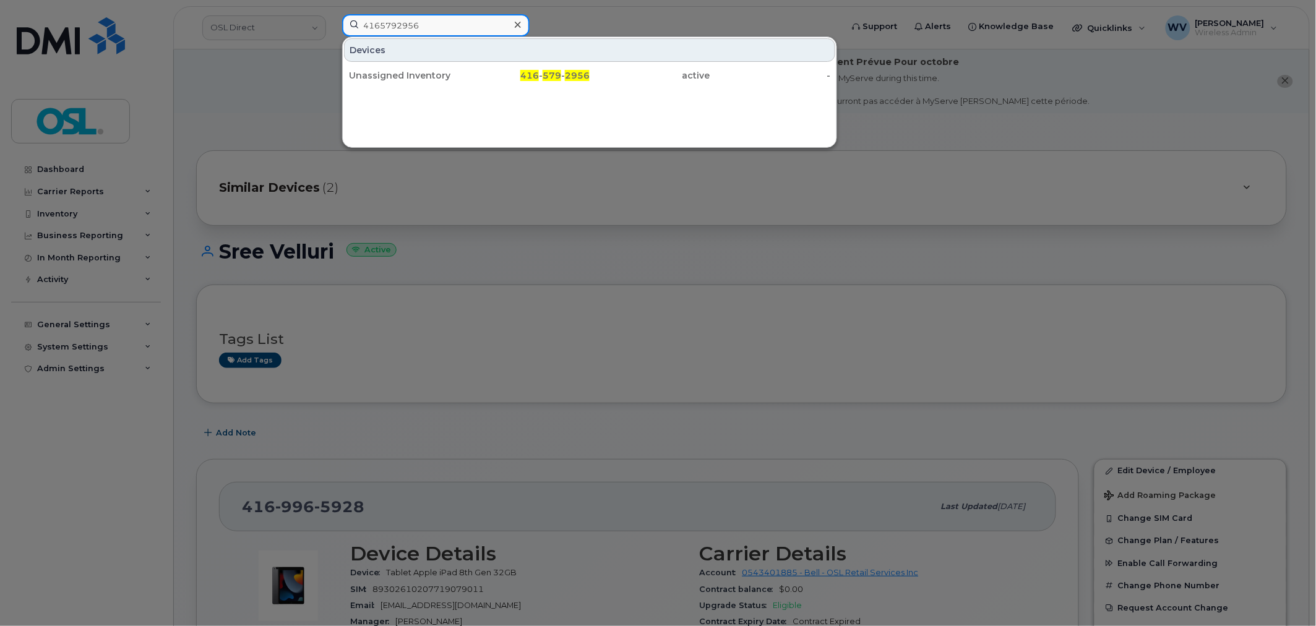
click at [422, 23] on input "4165792956" at bounding box center [435, 25] width 187 height 22
paste input "DMPZV3FDMDG1"
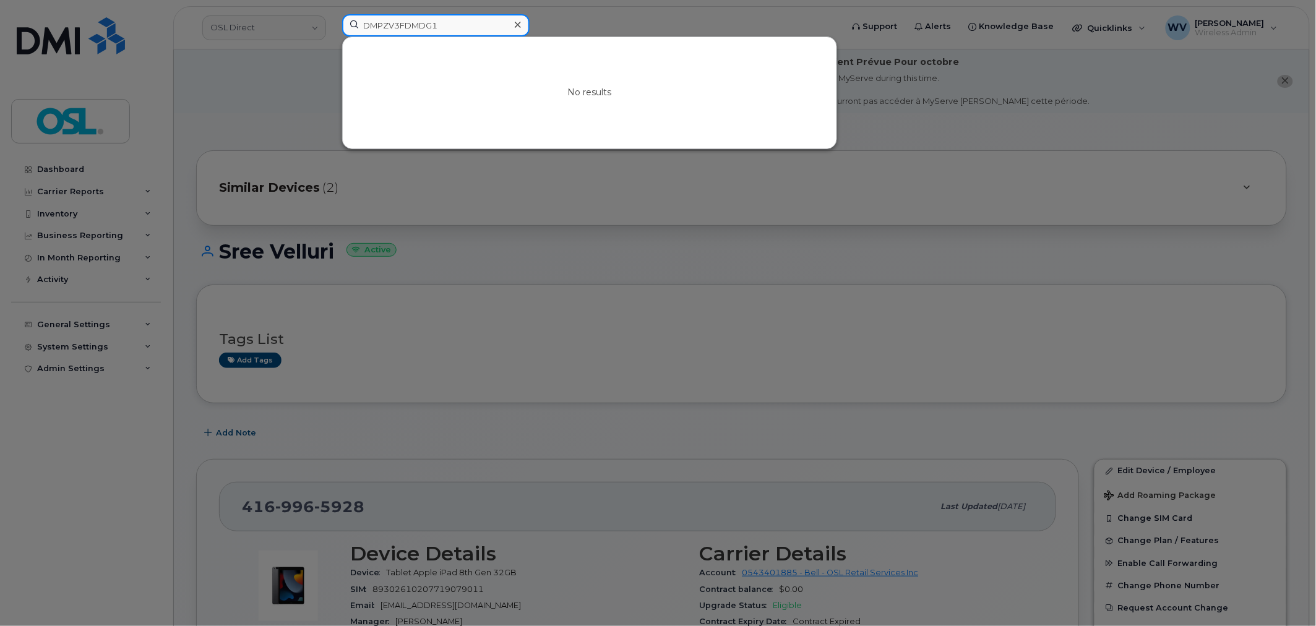
click at [398, 24] on input "DMPZV3FDMDG1" at bounding box center [435, 25] width 187 height 22
click at [399, 25] on input "DMPZV3FDMDG1" at bounding box center [435, 25] width 187 height 22
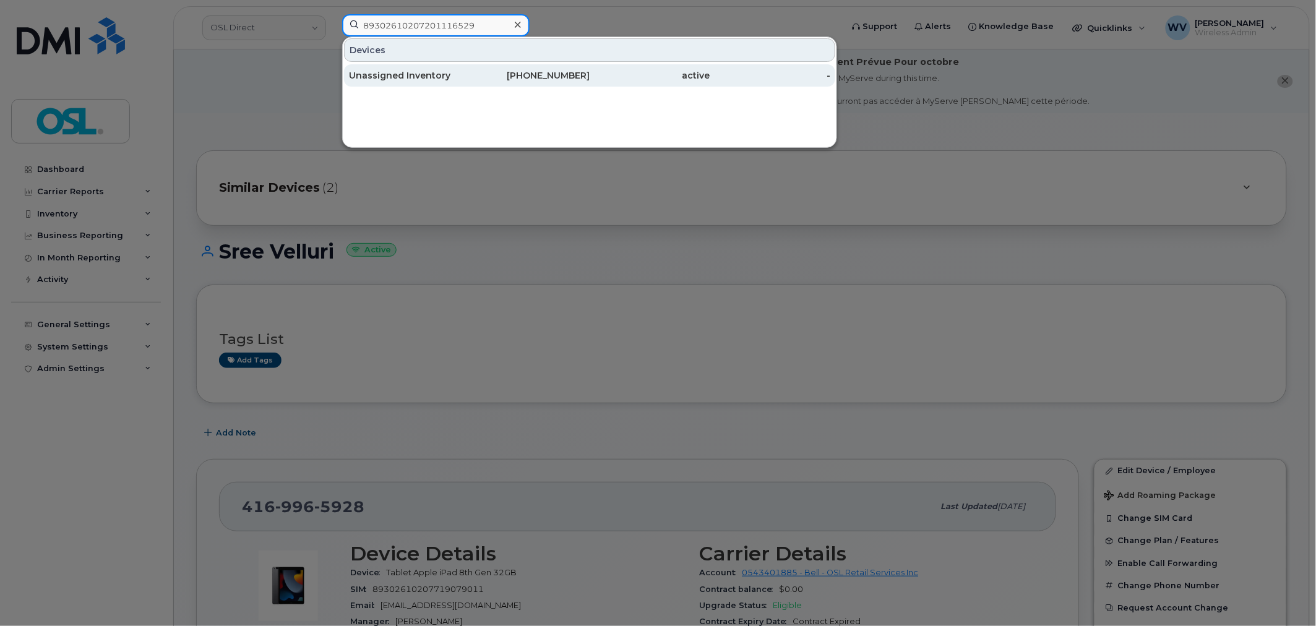
type input "89302610207201116529"
click at [603, 82] on div "active" at bounding box center [650, 75] width 121 height 22
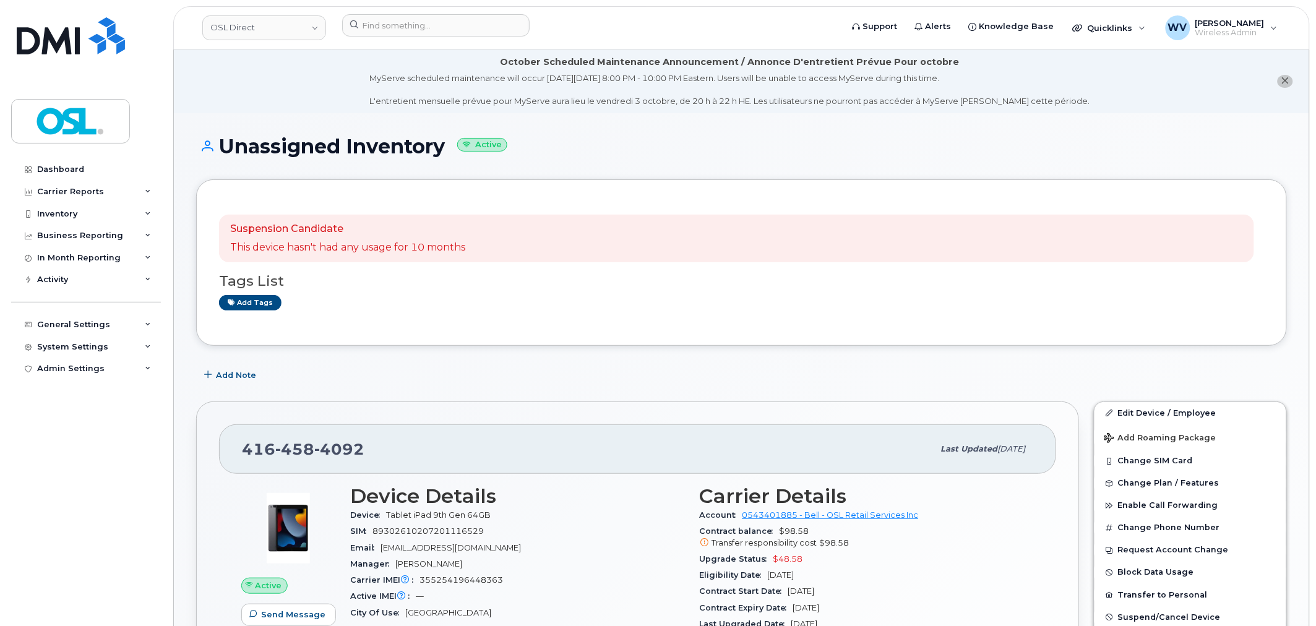
click at [314, 450] on span "4092" at bounding box center [339, 449] width 50 height 19
copy span "[PHONE_NUMBER]"
